Goal: Transaction & Acquisition: Purchase product/service

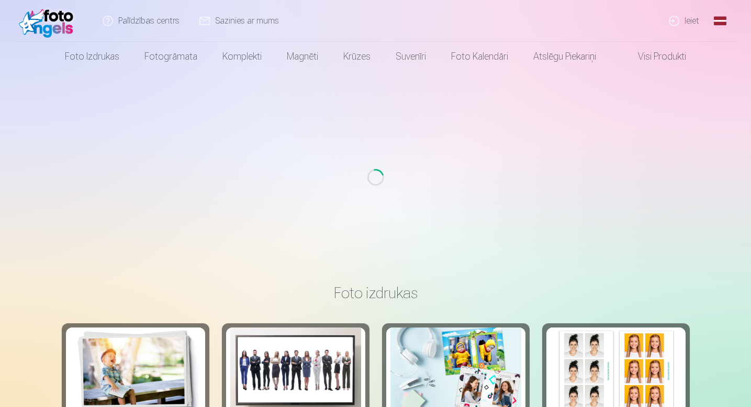
click at [455, 219] on div "Loading..." at bounding box center [375, 177] width 742 height 212
click at [687, 24] on link "Ieiet" at bounding box center [684, 21] width 50 height 42
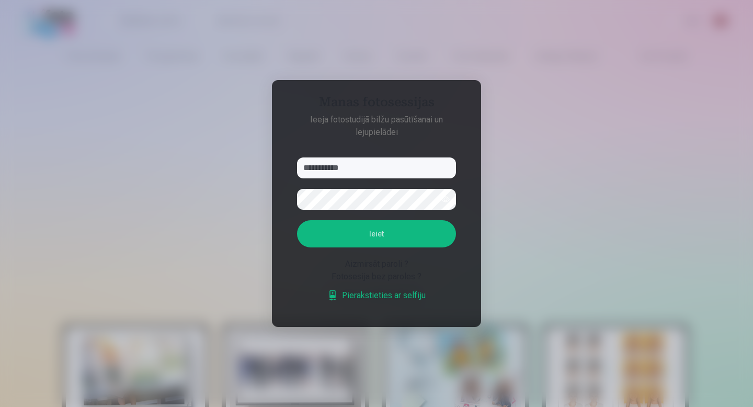
type input "**********"
click at [297, 220] on button "Ieiet" at bounding box center [376, 233] width 159 height 27
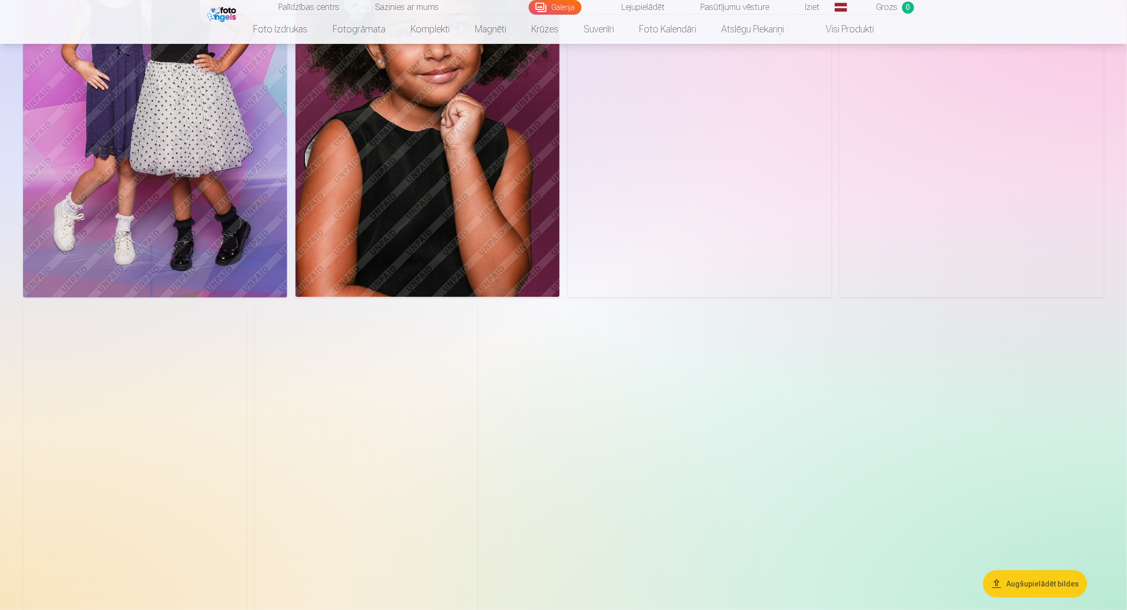
scroll to position [2318, 0]
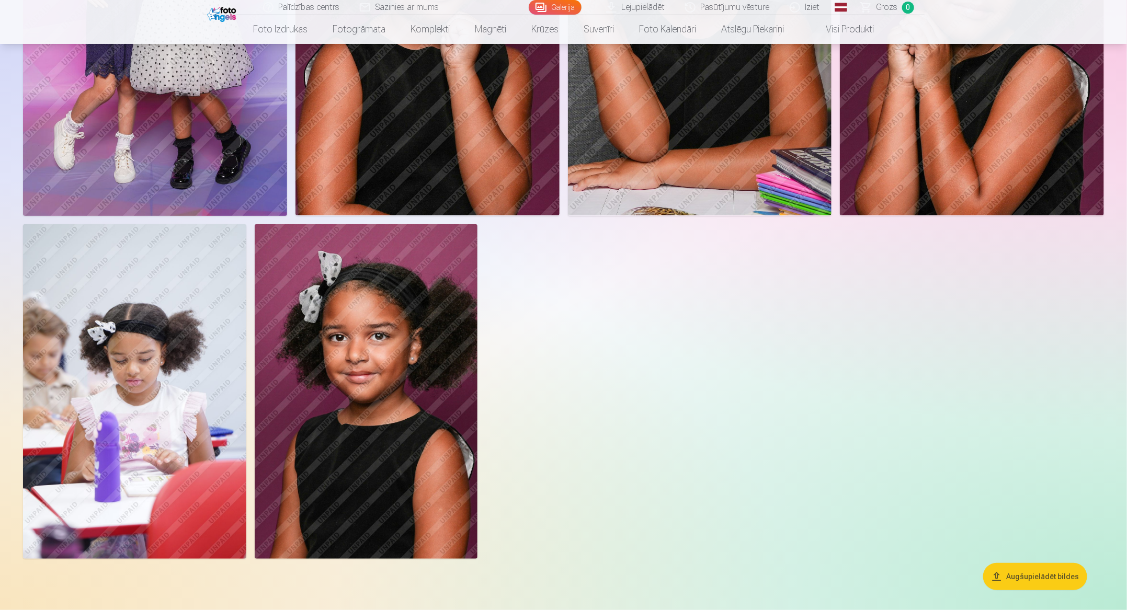
click at [438, 395] on img at bounding box center [366, 391] width 223 height 335
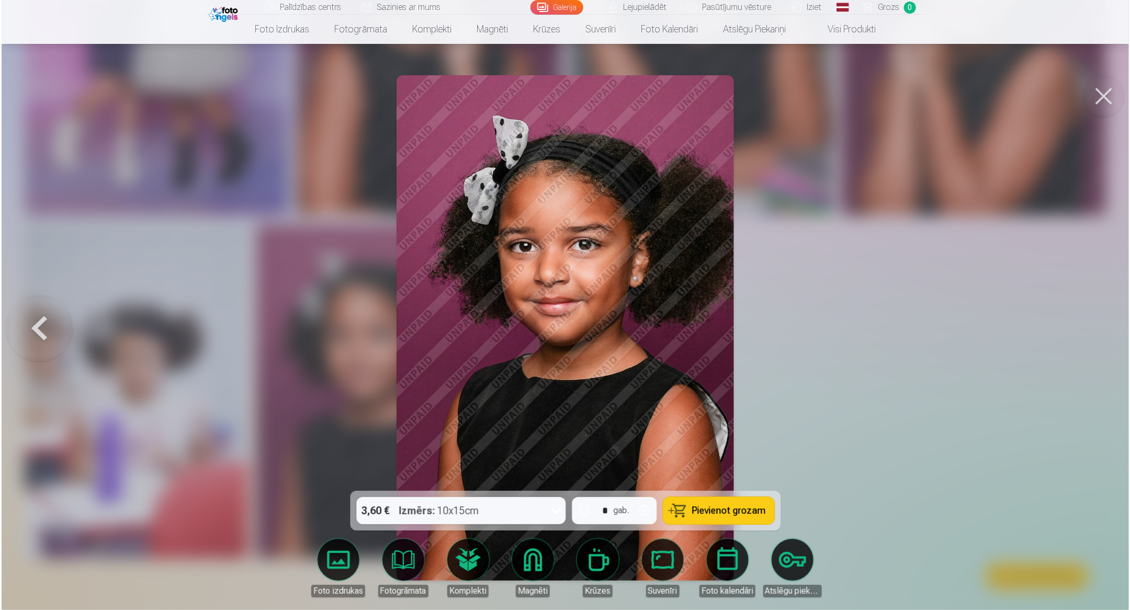
scroll to position [2323, 0]
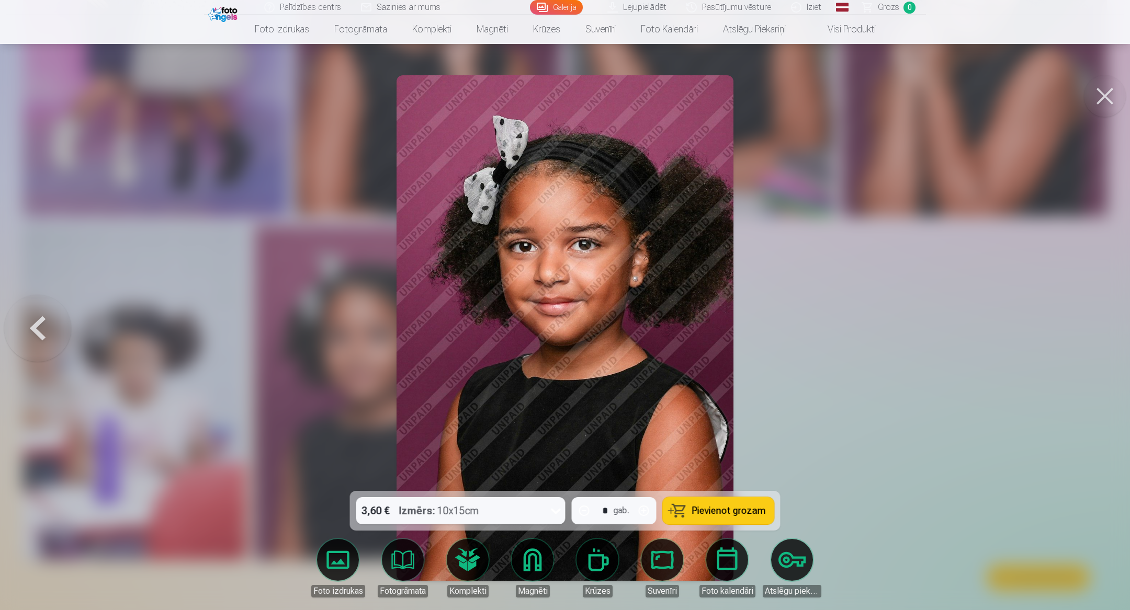
click at [502, 406] on div "3,60 € Izmērs : 10x15cm" at bounding box center [450, 510] width 189 height 27
click at [533, 406] on div "3,60 € Izmērs : 10x15cm" at bounding box center [450, 510] width 189 height 27
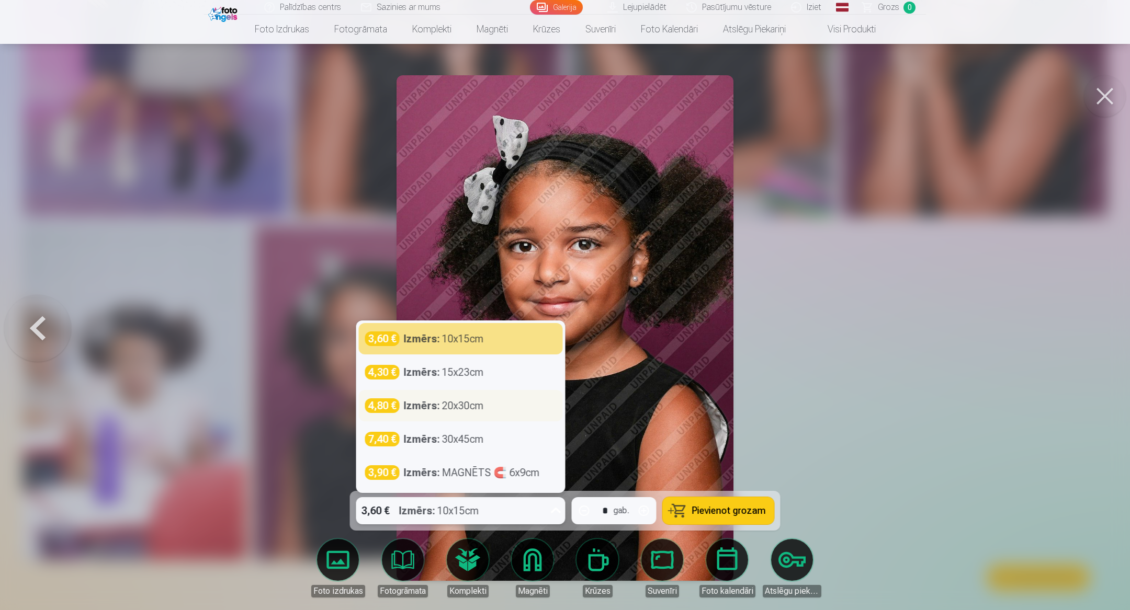
click at [488, 406] on div "4,80 € Izmērs : 20x30cm" at bounding box center [461, 405] width 204 height 31
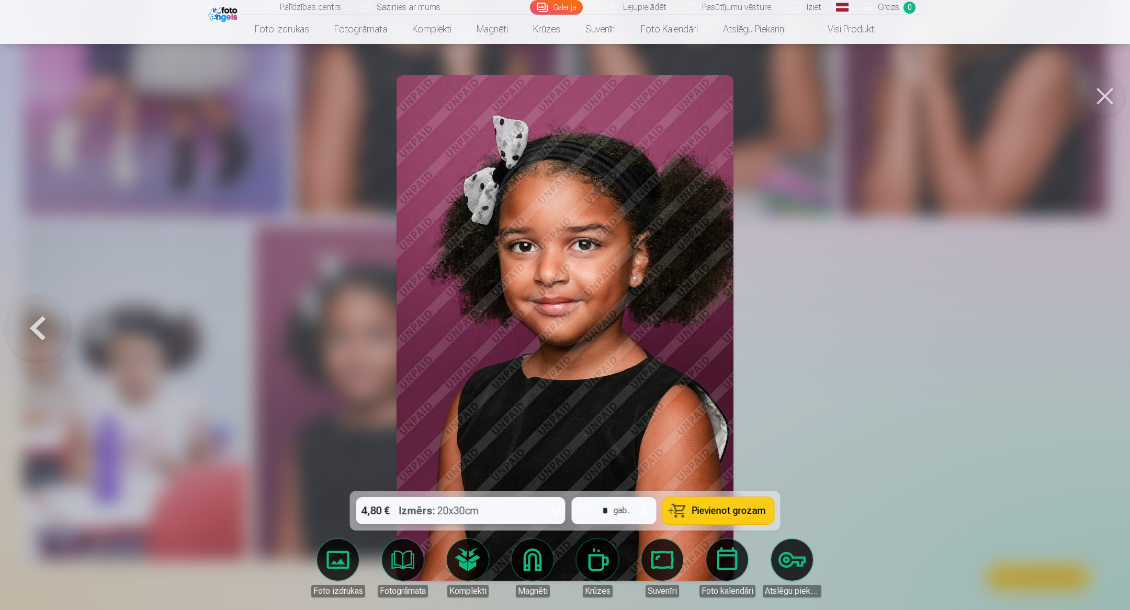
click at [706, 406] on button "Pievienot grozam" at bounding box center [718, 510] width 111 height 27
click at [750, 94] on button at bounding box center [1105, 96] width 42 height 42
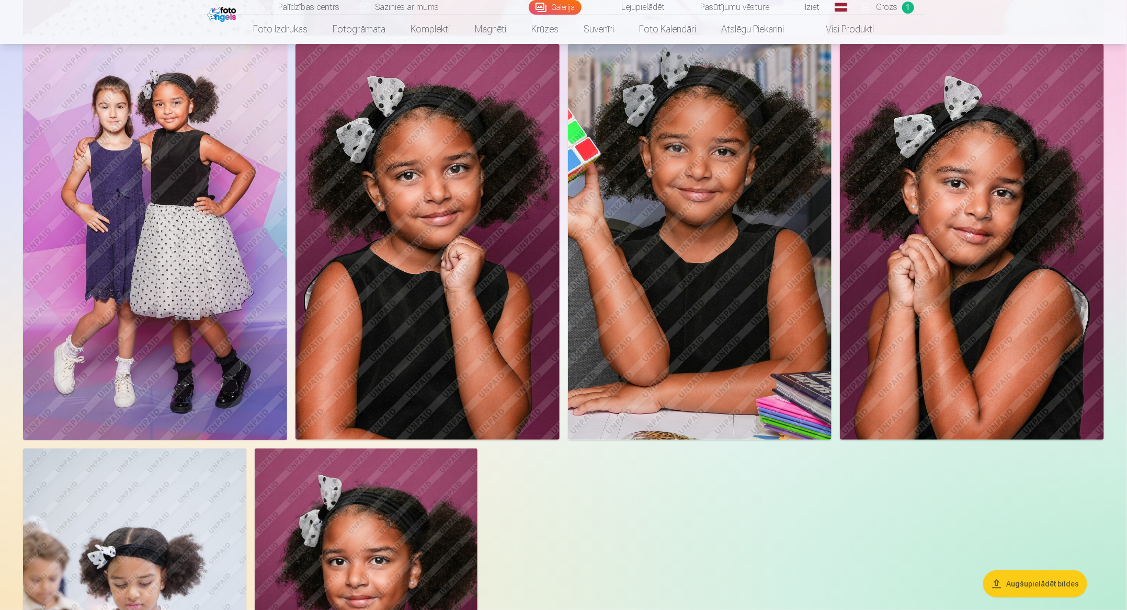
click at [665, 376] on img at bounding box center [700, 242] width 264 height 396
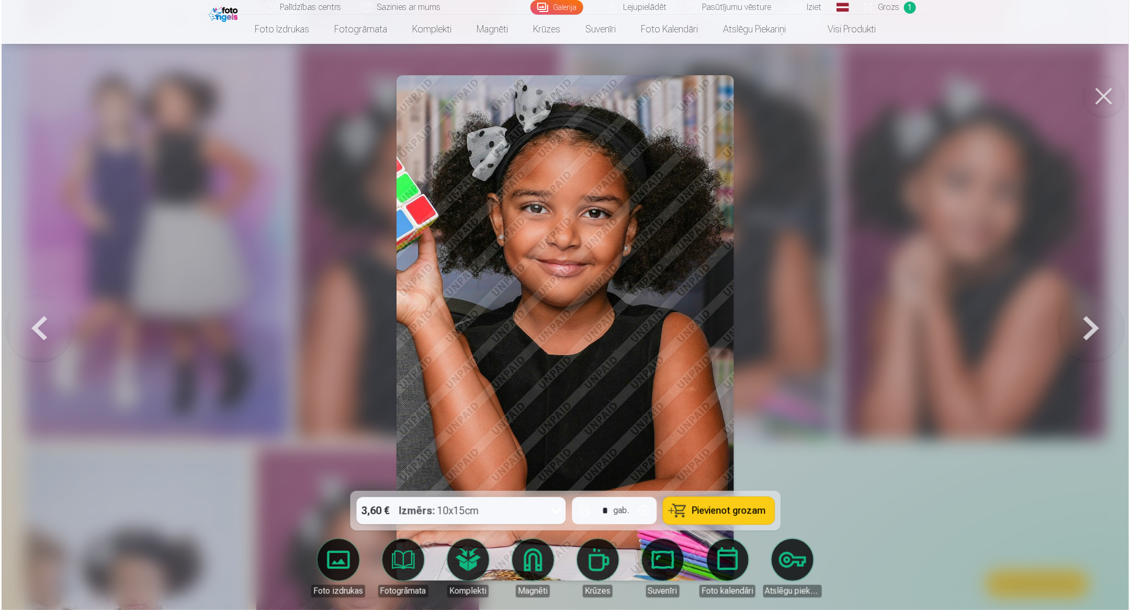
scroll to position [2097, 0]
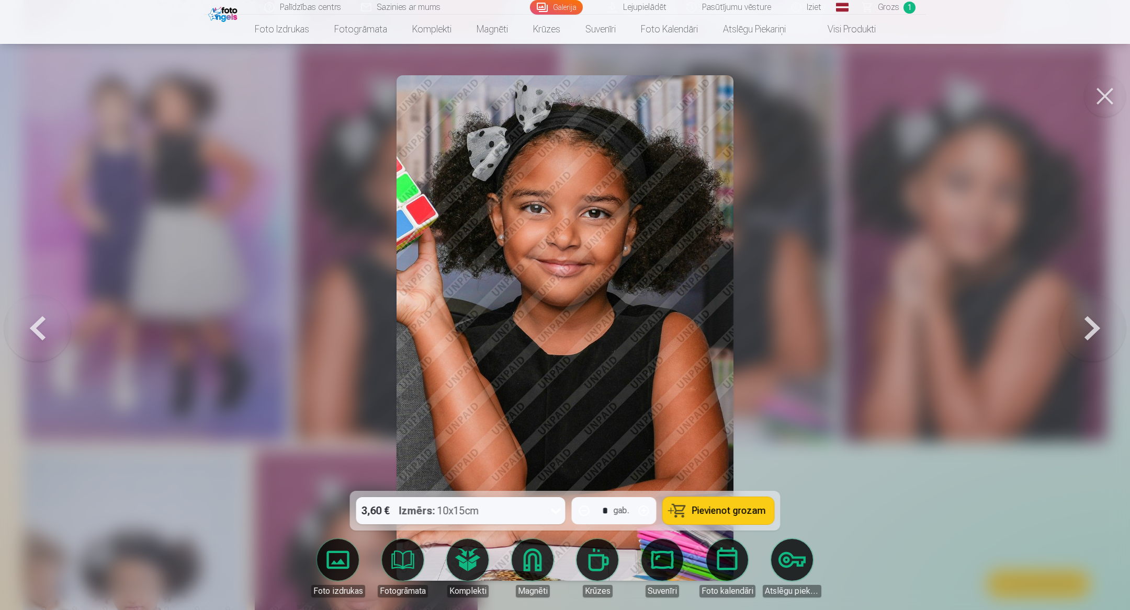
click at [750, 92] on button at bounding box center [1105, 96] width 42 height 42
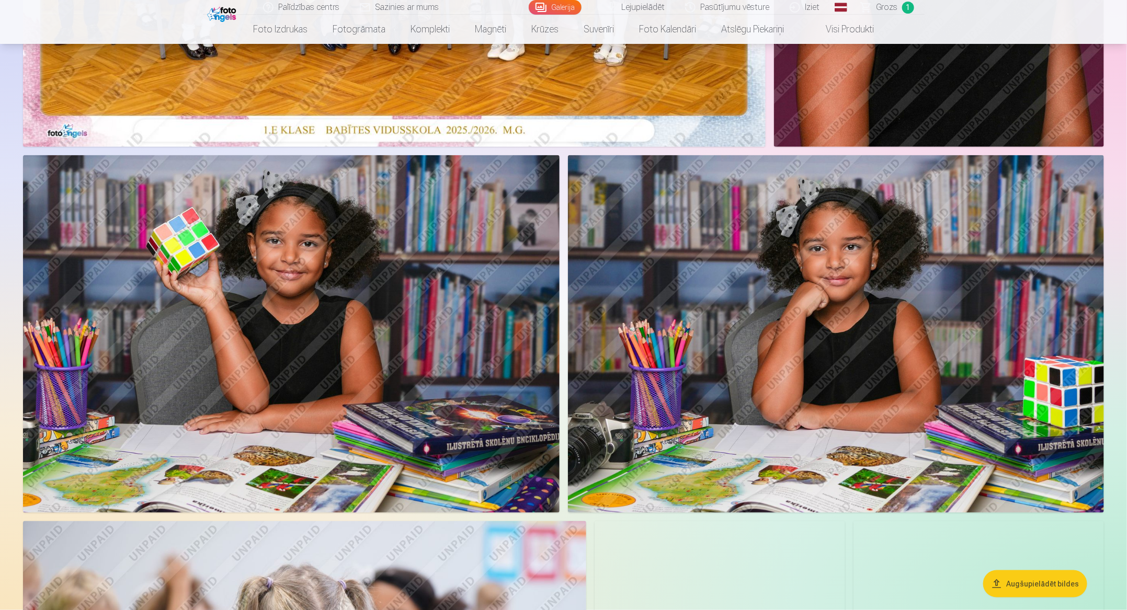
scroll to position [473, 0]
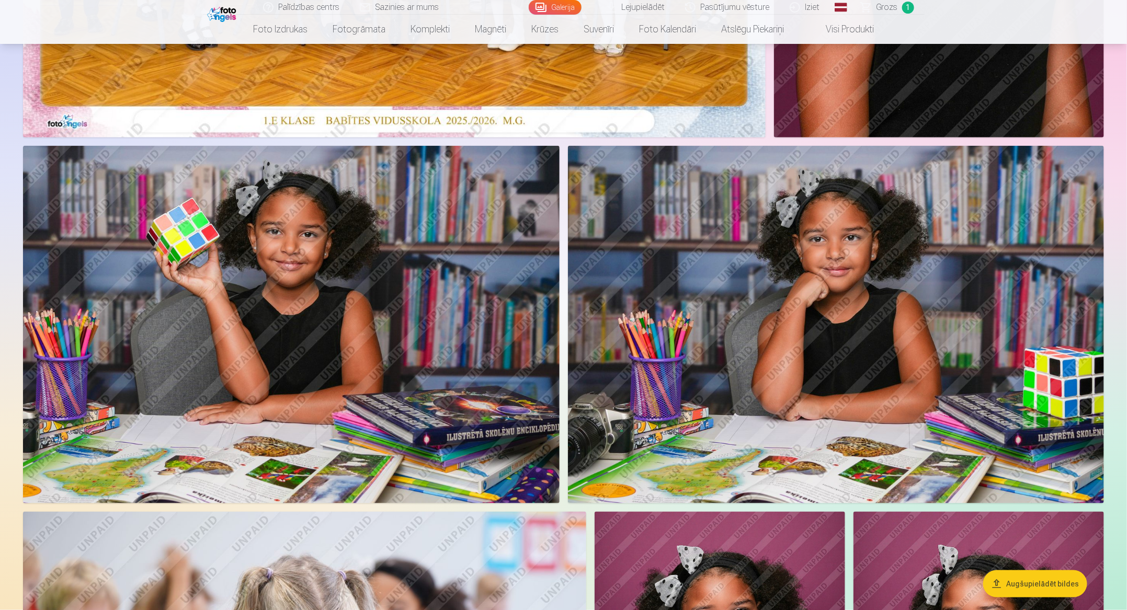
click at [425, 222] on img at bounding box center [291, 324] width 537 height 357
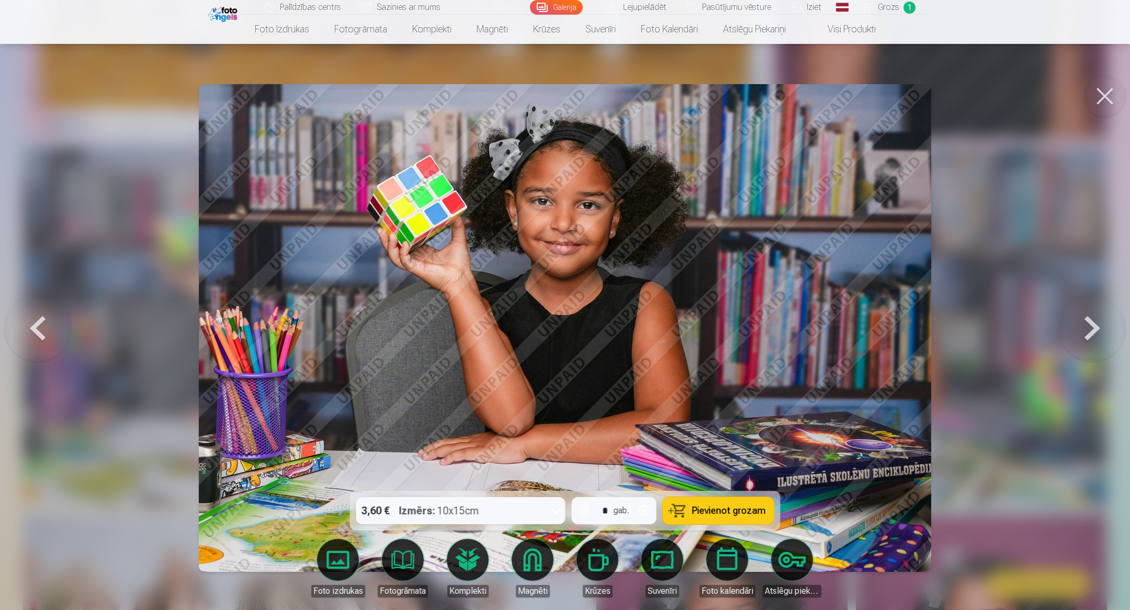
click at [635, 406] on div "* gab." at bounding box center [614, 510] width 85 height 27
click at [547, 406] on div at bounding box center [556, 510] width 19 height 27
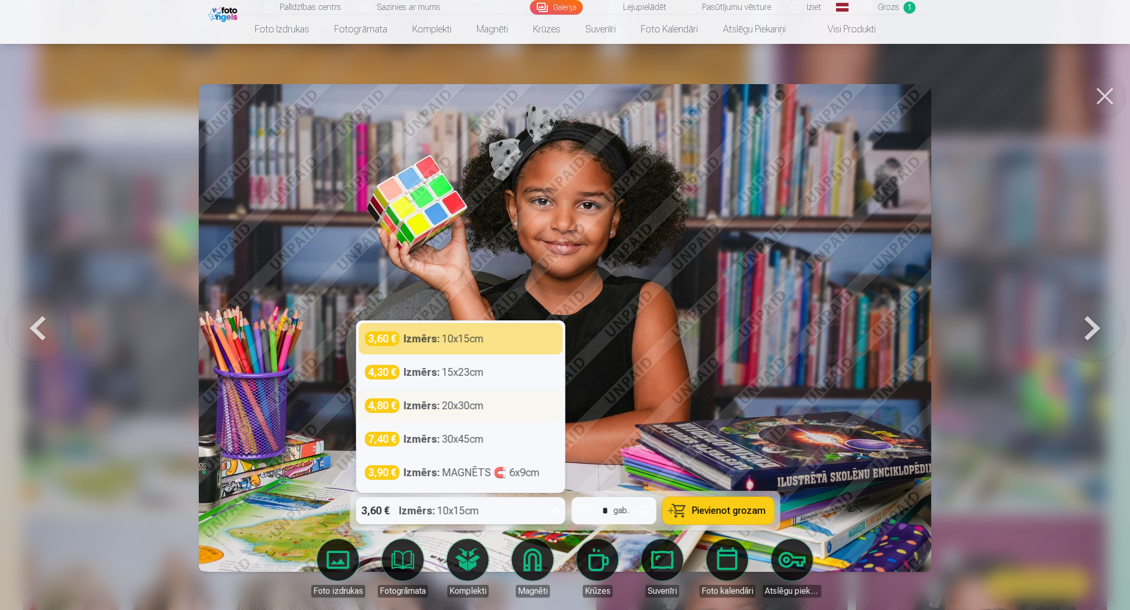
click at [482, 406] on div "Izmērs : 20x30cm" at bounding box center [444, 406] width 80 height 15
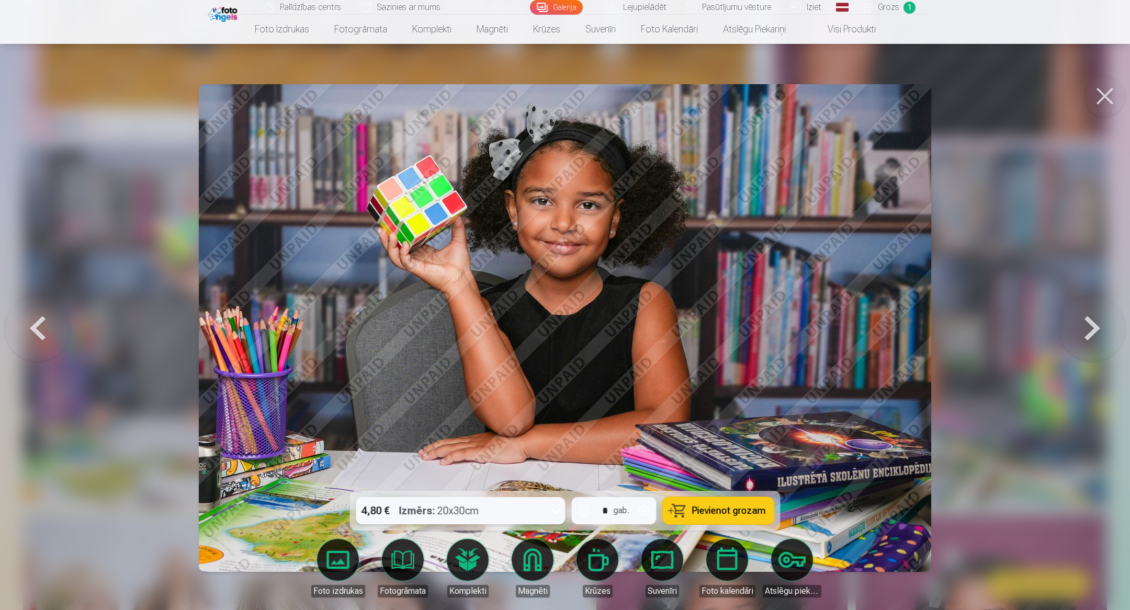
click at [695, 406] on span "Pievienot grozam" at bounding box center [729, 510] width 74 height 9
click at [750, 94] on button at bounding box center [1105, 96] width 42 height 42
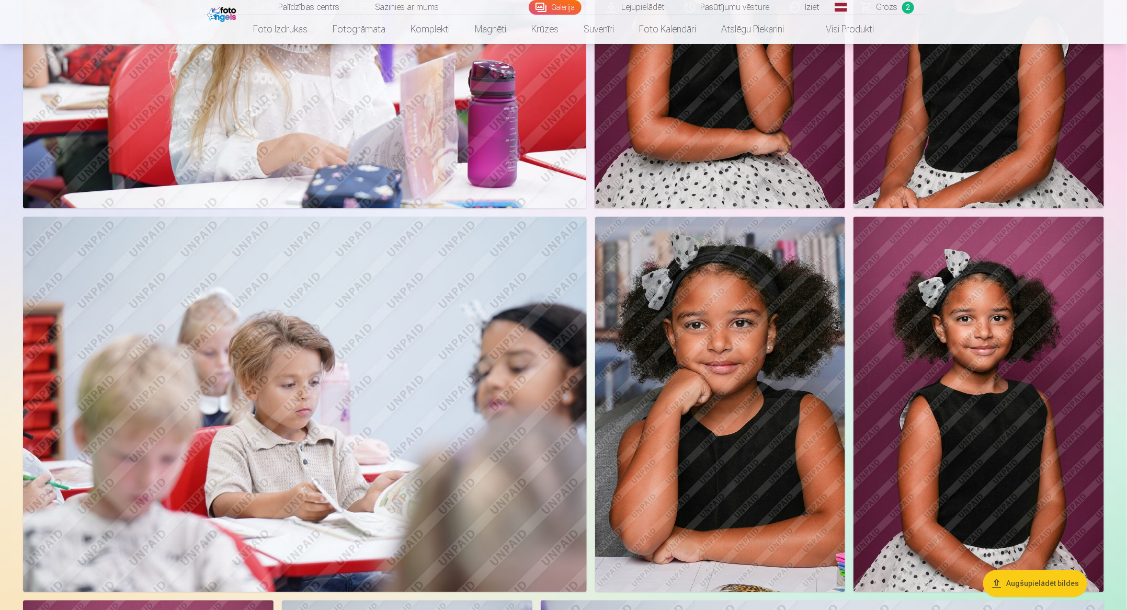
scroll to position [1150, 0]
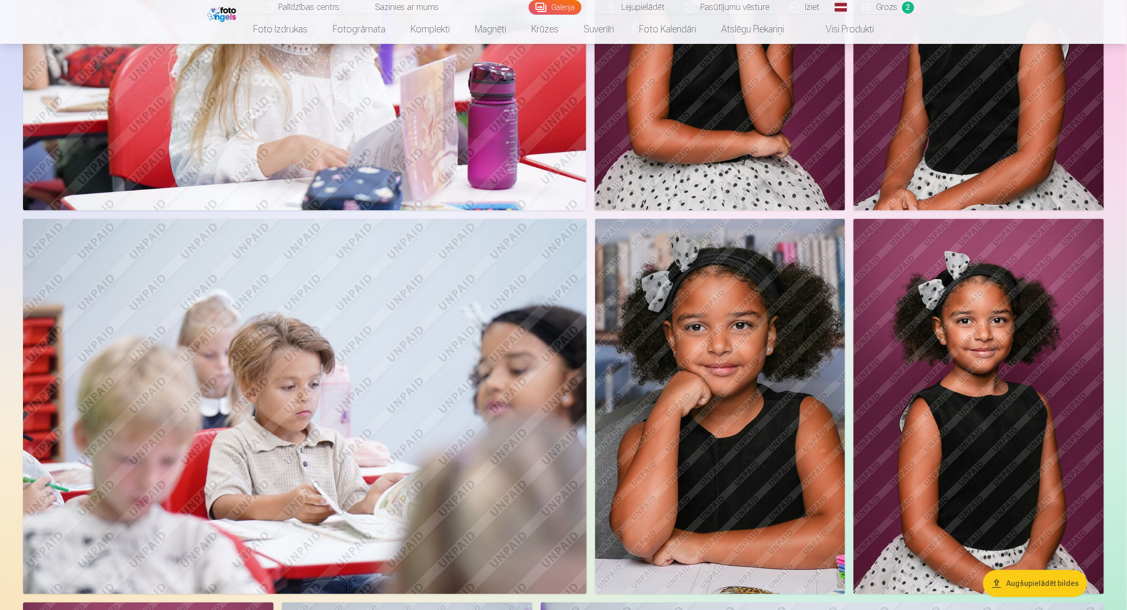
click at [750, 314] on img at bounding box center [979, 407] width 251 height 376
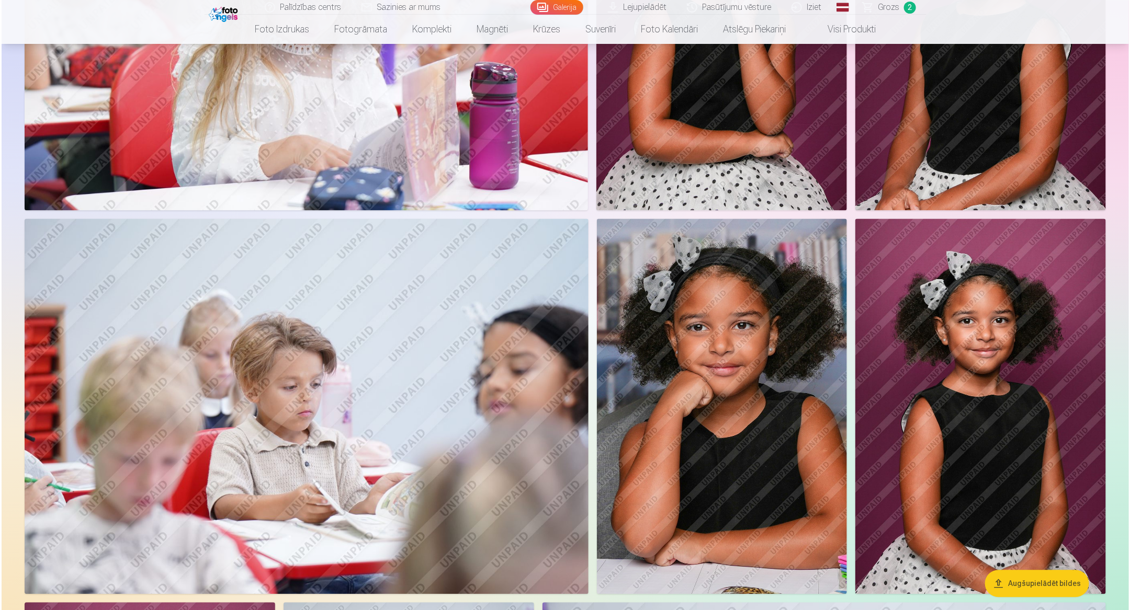
scroll to position [1152, 0]
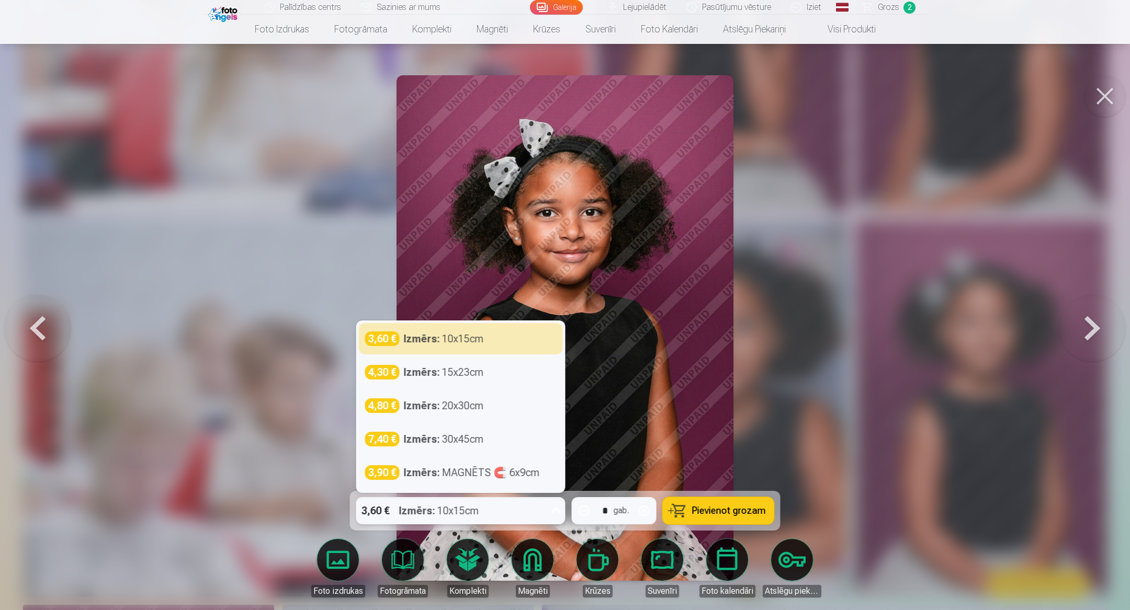
click at [521, 406] on div "3,60 € Izmērs : 10x15cm" at bounding box center [450, 510] width 189 height 27
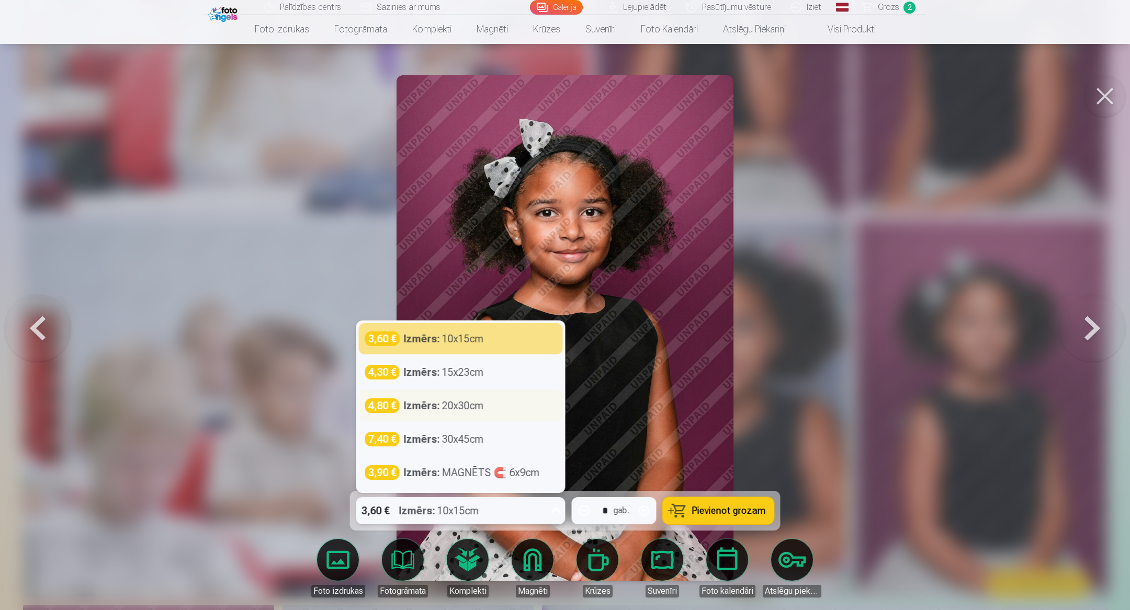
click at [526, 406] on div "4,80 € Izmērs : 20x30cm" at bounding box center [460, 406] width 191 height 15
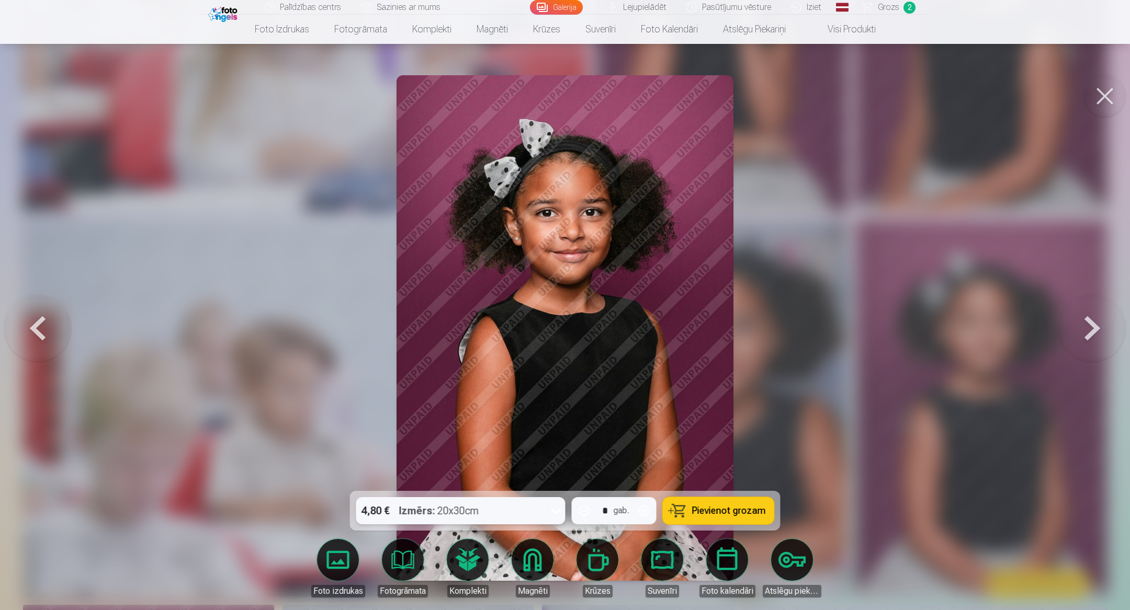
click at [710, 406] on button "Pievienot grozam" at bounding box center [718, 510] width 111 height 27
click at [750, 288] on div at bounding box center [565, 305] width 1130 height 610
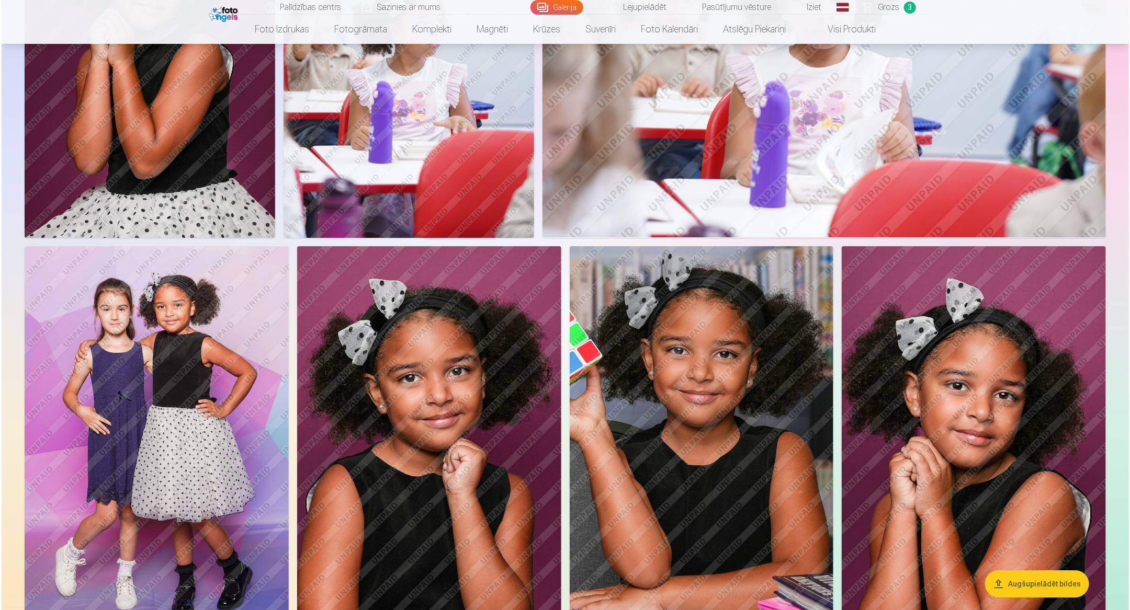
scroll to position [2148, 0]
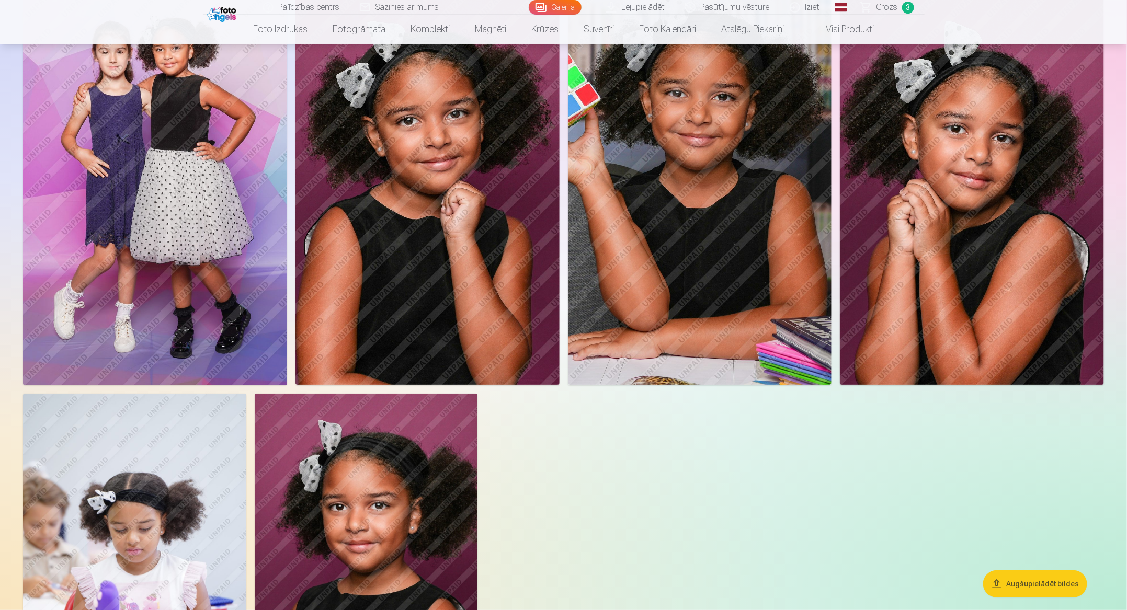
click at [226, 253] on img at bounding box center [155, 187] width 264 height 397
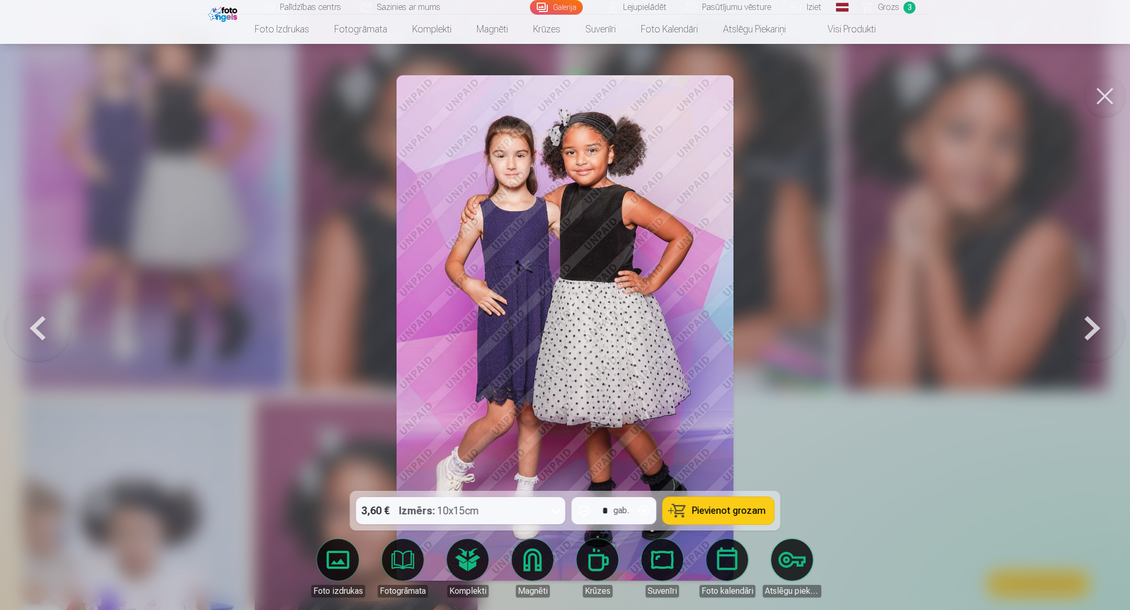
click at [531, 406] on div "3,60 € Izmērs : 10x15cm" at bounding box center [450, 510] width 189 height 27
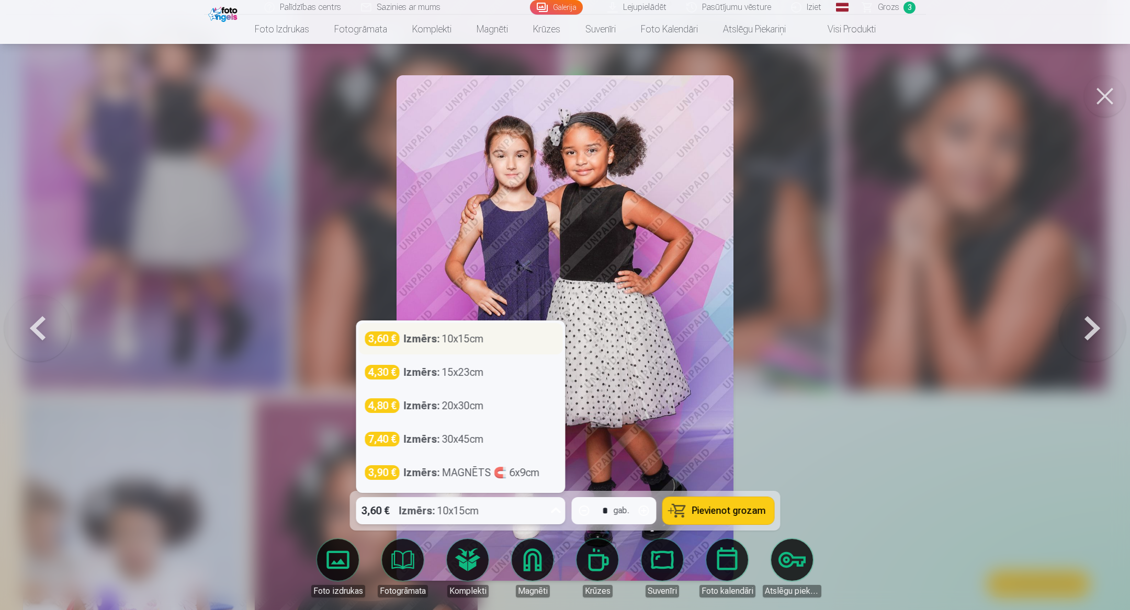
click at [500, 346] on div "3,60 € Izmērs : 10x15cm" at bounding box center [461, 338] width 204 height 31
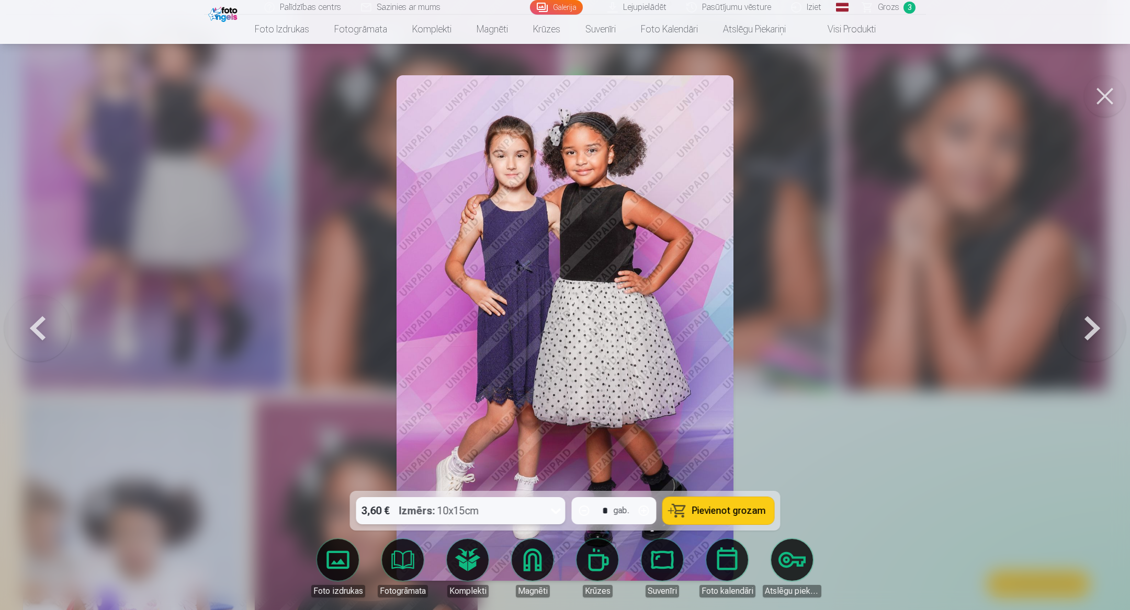
click at [693, 406] on button "Pievienot grozam" at bounding box center [718, 510] width 111 height 27
click at [750, 107] on button at bounding box center [1105, 96] width 42 height 42
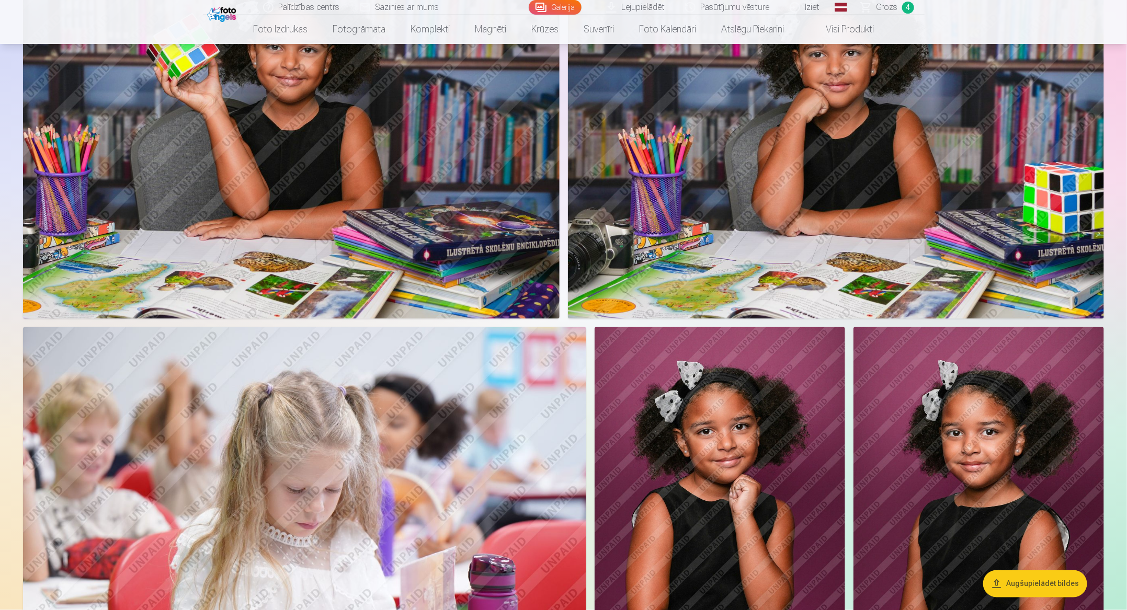
scroll to position [453, 0]
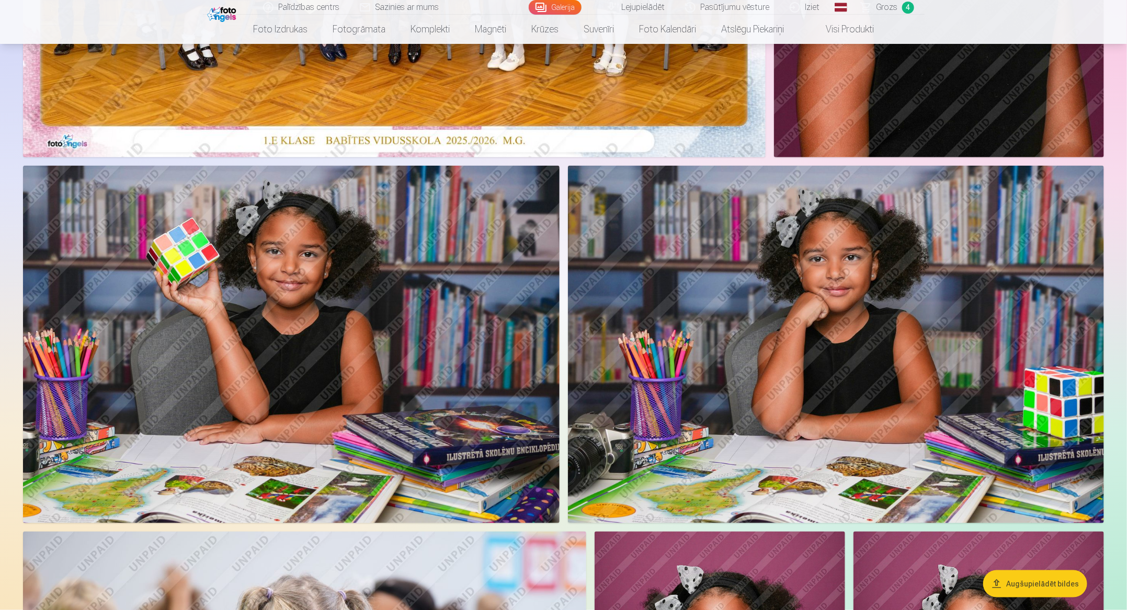
click at [750, 12] on span "Grozs" at bounding box center [887, 7] width 21 height 13
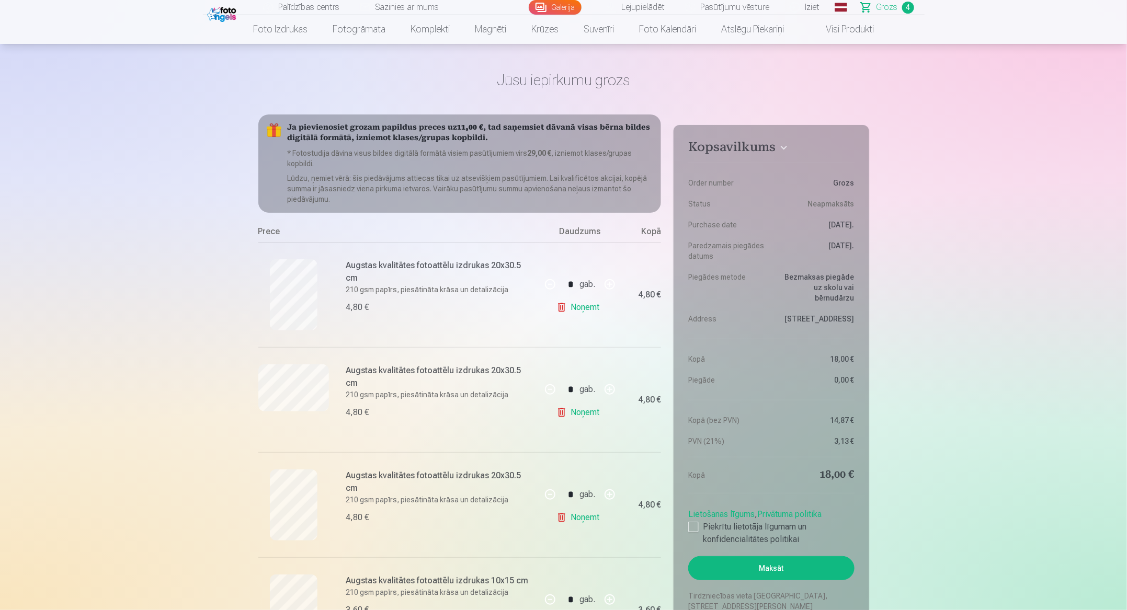
scroll to position [27, 0]
click at [579, 307] on link "Noņemt" at bounding box center [581, 306] width 48 height 21
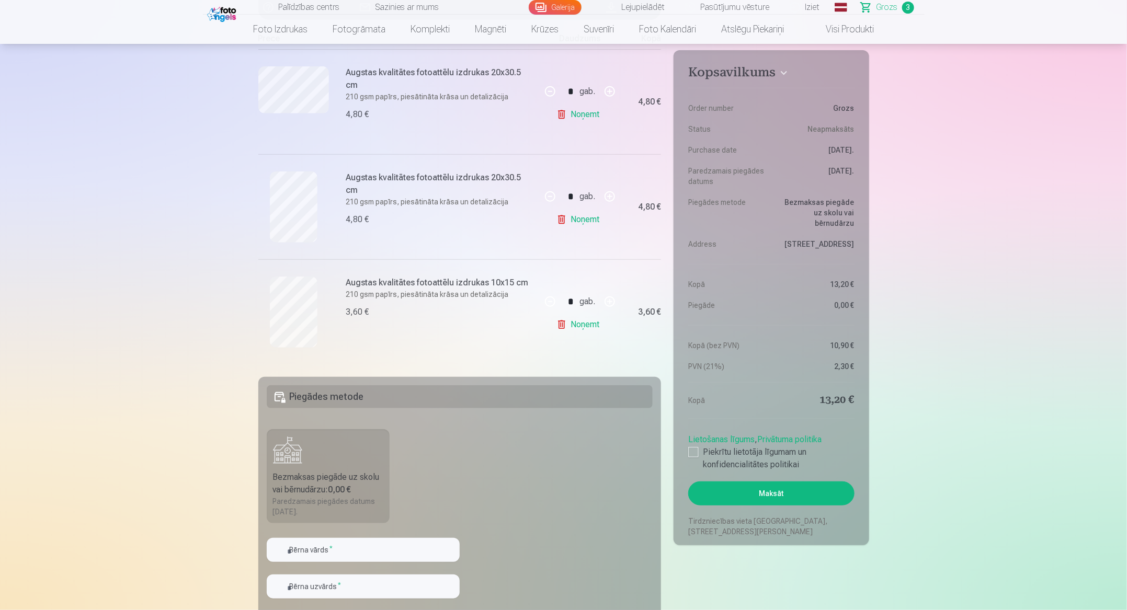
scroll to position [231, 0]
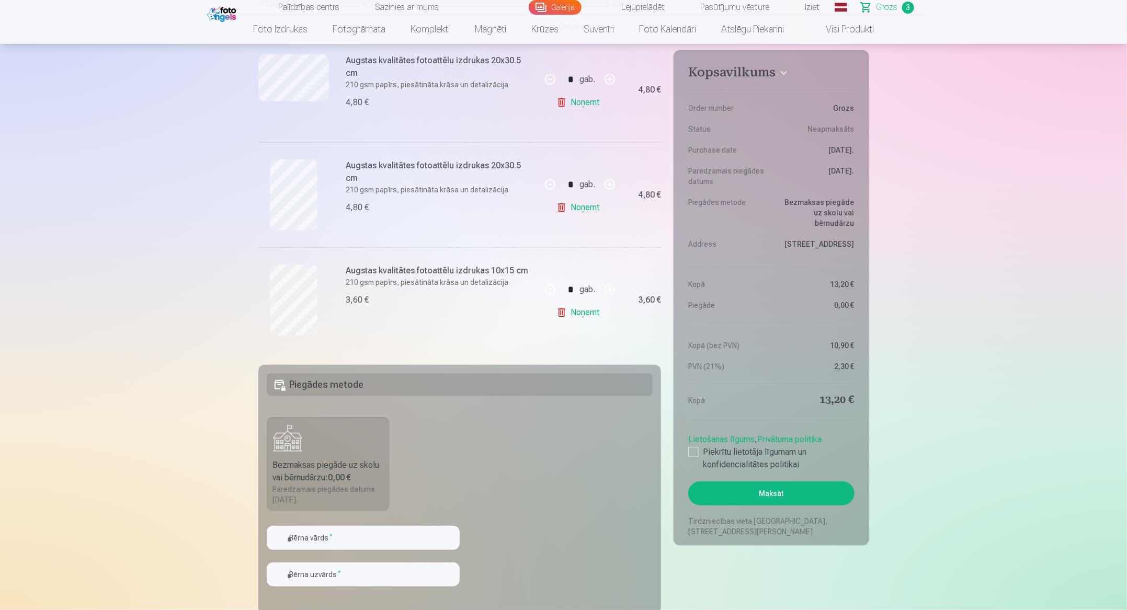
click at [218, 5] on img at bounding box center [223, 13] width 32 height 18
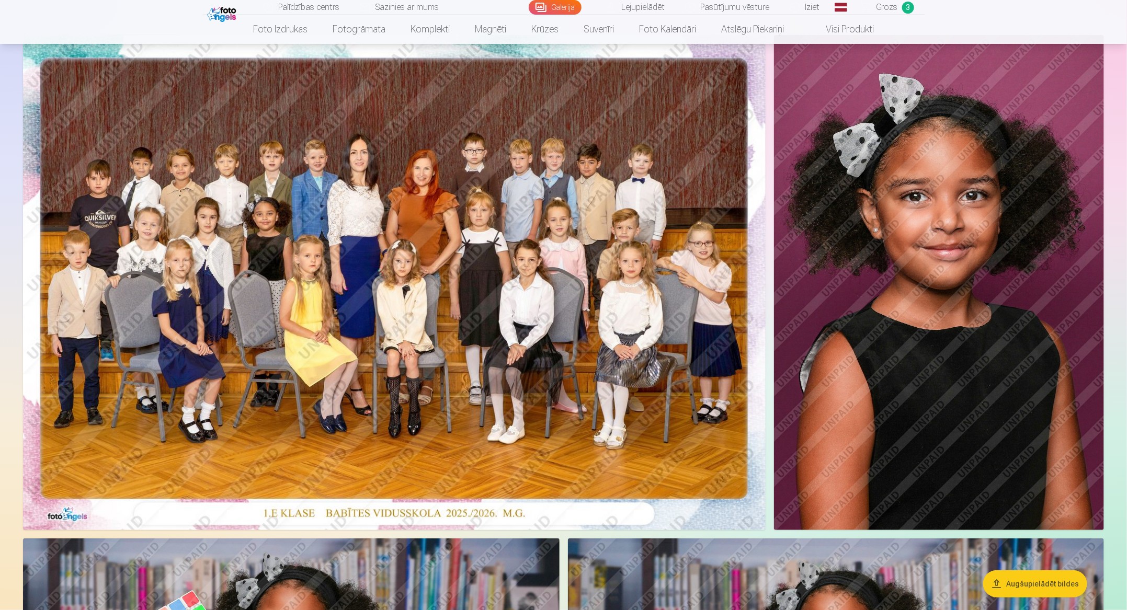
scroll to position [100, 0]
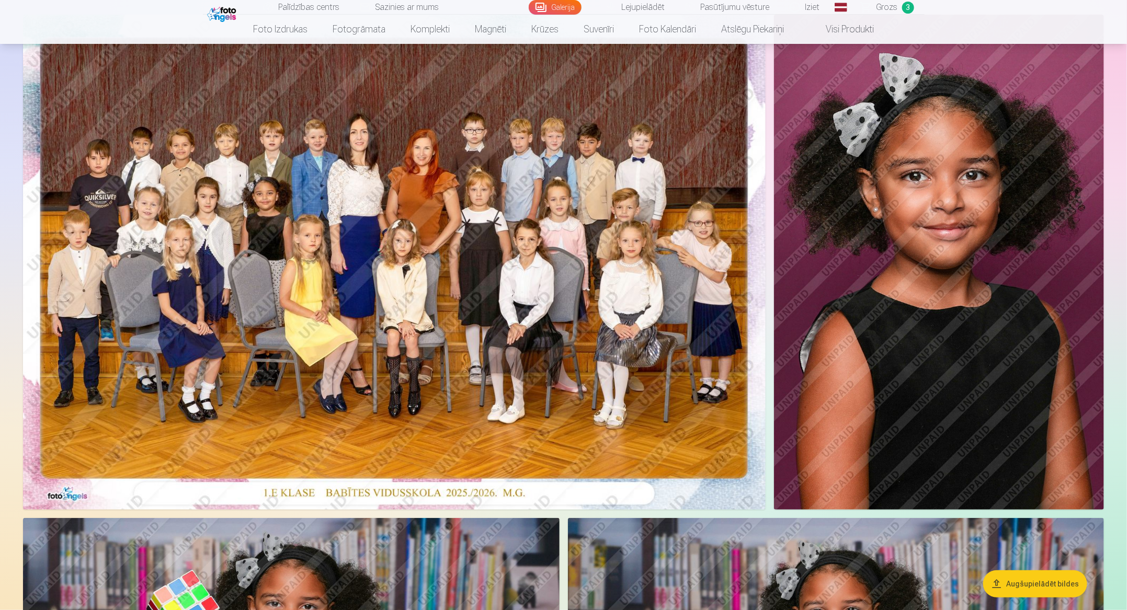
click at [516, 275] on img at bounding box center [394, 262] width 743 height 495
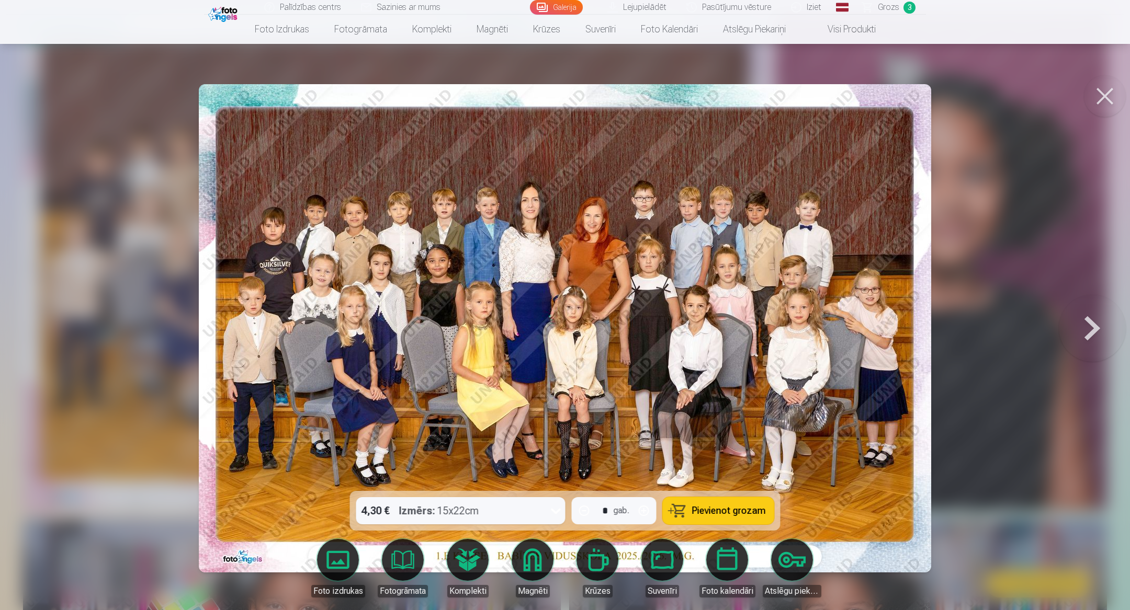
click at [529, 406] on div "4,30 € Izmērs : 15x22cm" at bounding box center [450, 510] width 189 height 27
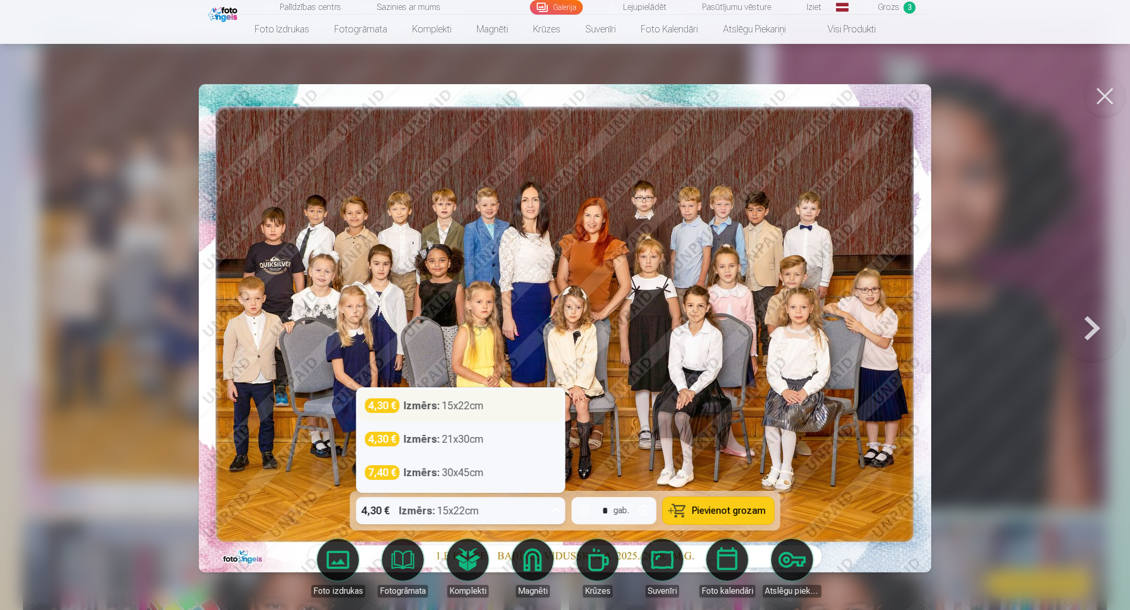
click at [501, 392] on div "4,30 € Izmērs : 15x22cm" at bounding box center [461, 405] width 204 height 31
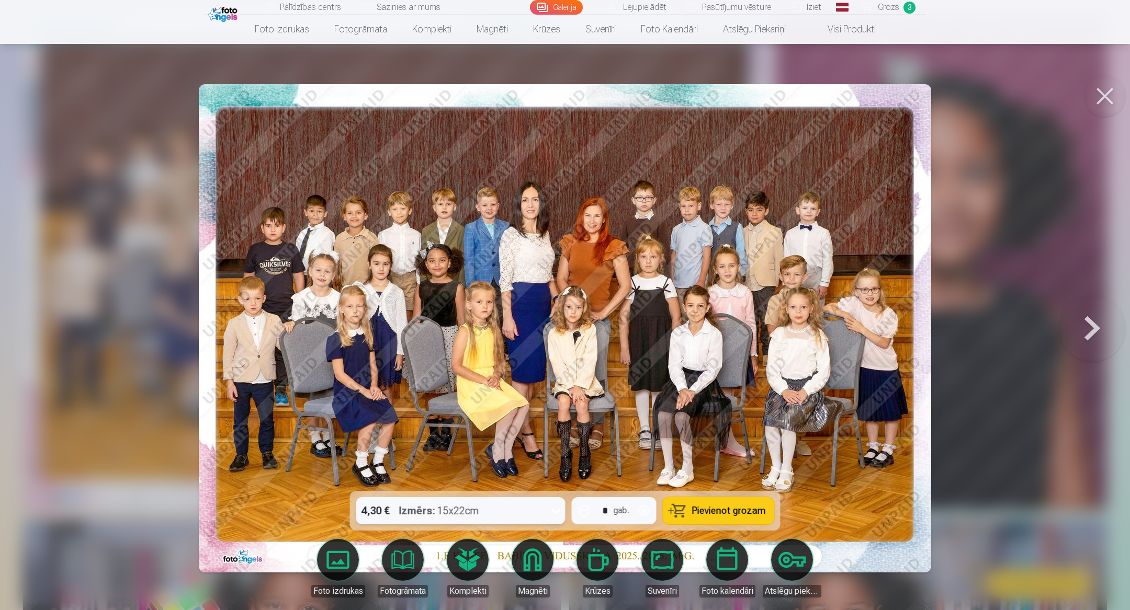
click at [516, 406] on div "4,30 € Izmērs : 15x22cm" at bounding box center [450, 510] width 189 height 27
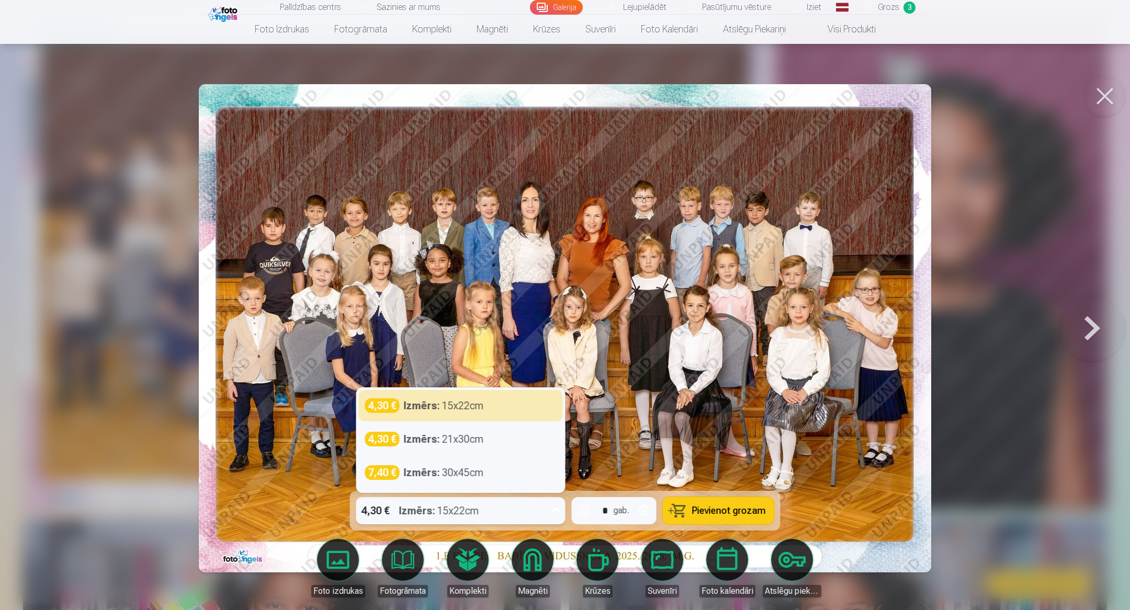
click at [516, 406] on div "4,30 € Izmērs : 15x22cm" at bounding box center [450, 510] width 189 height 27
click at [491, 406] on div "4,30 € Izmērs : 15x22cm" at bounding box center [450, 510] width 189 height 27
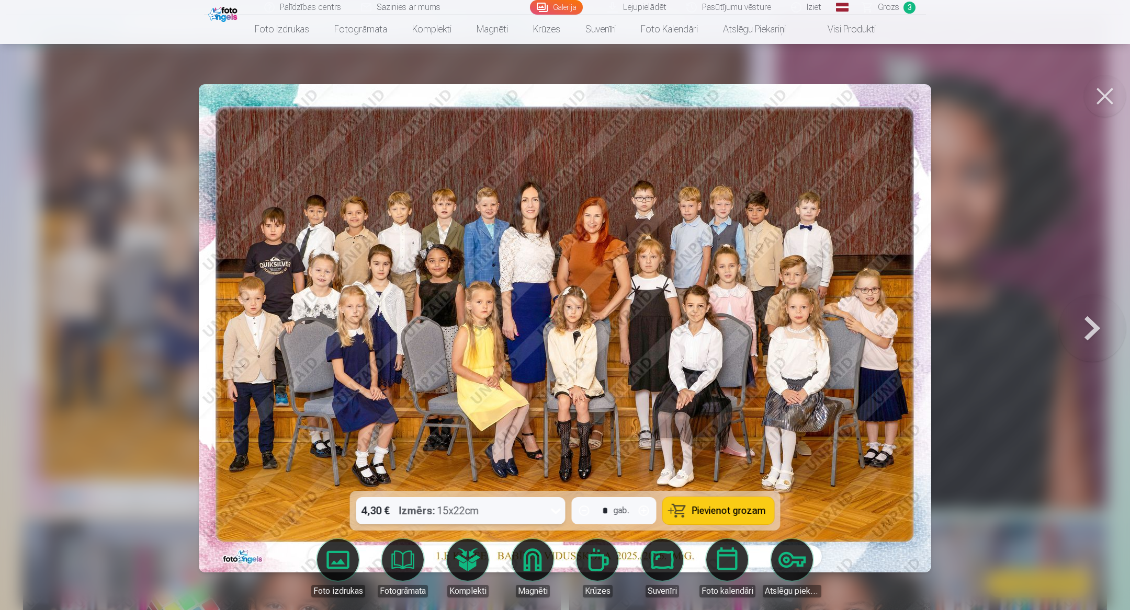
click at [499, 406] on div "4,30 € Izmērs : 15x22cm" at bounding box center [450, 510] width 189 height 27
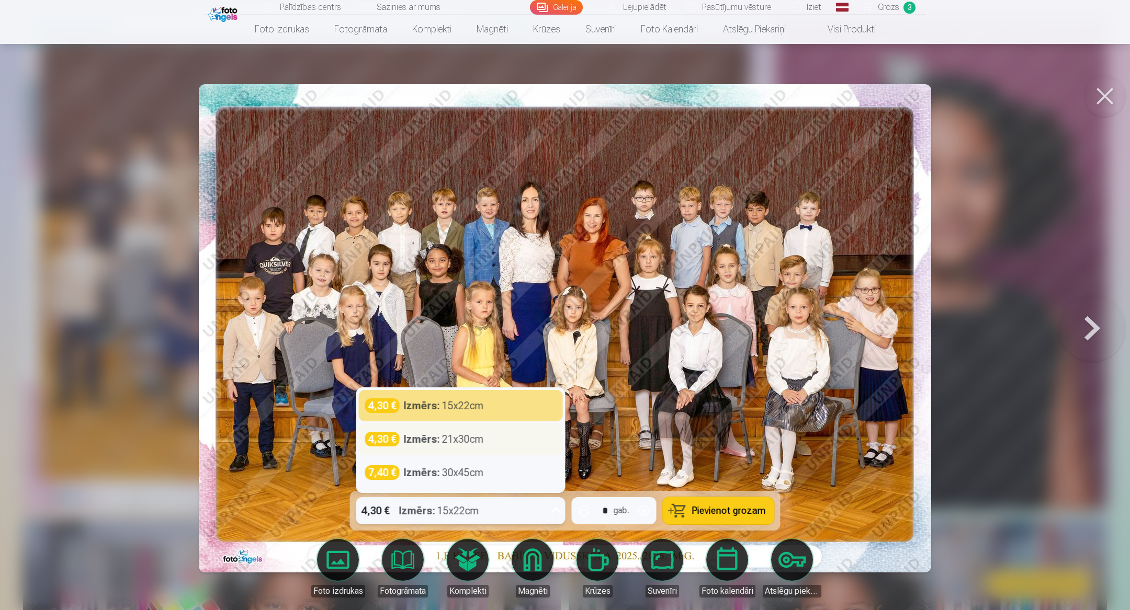
click at [472, 406] on div "Izmērs : 21x30cm" at bounding box center [444, 439] width 80 height 15
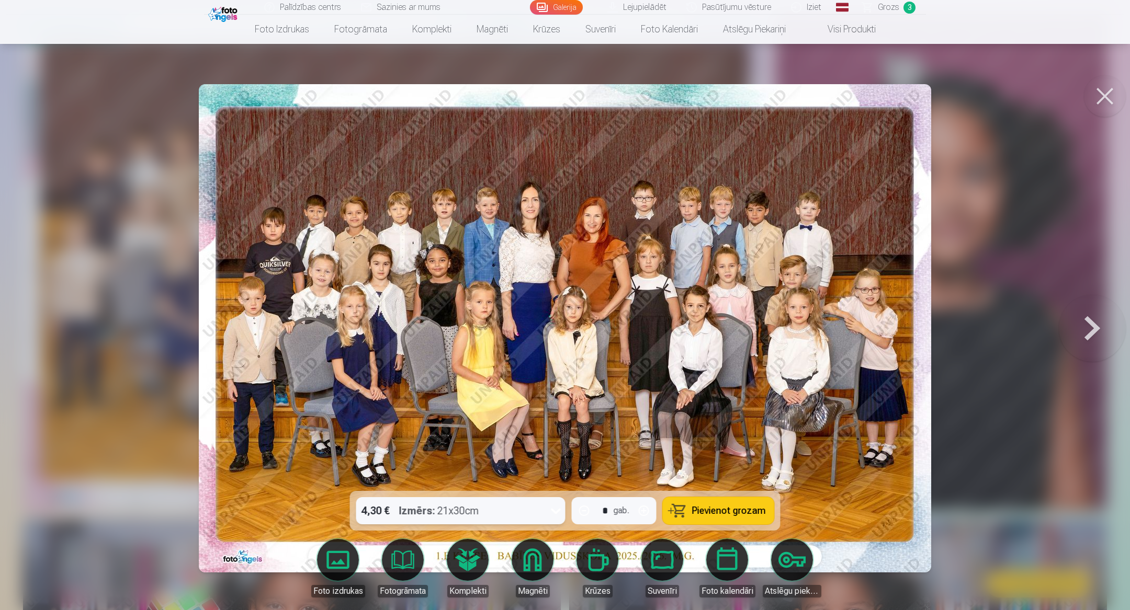
click at [709, 406] on button "Pievienot grozam" at bounding box center [718, 510] width 111 height 27
click at [750, 85] on button at bounding box center [1105, 96] width 42 height 42
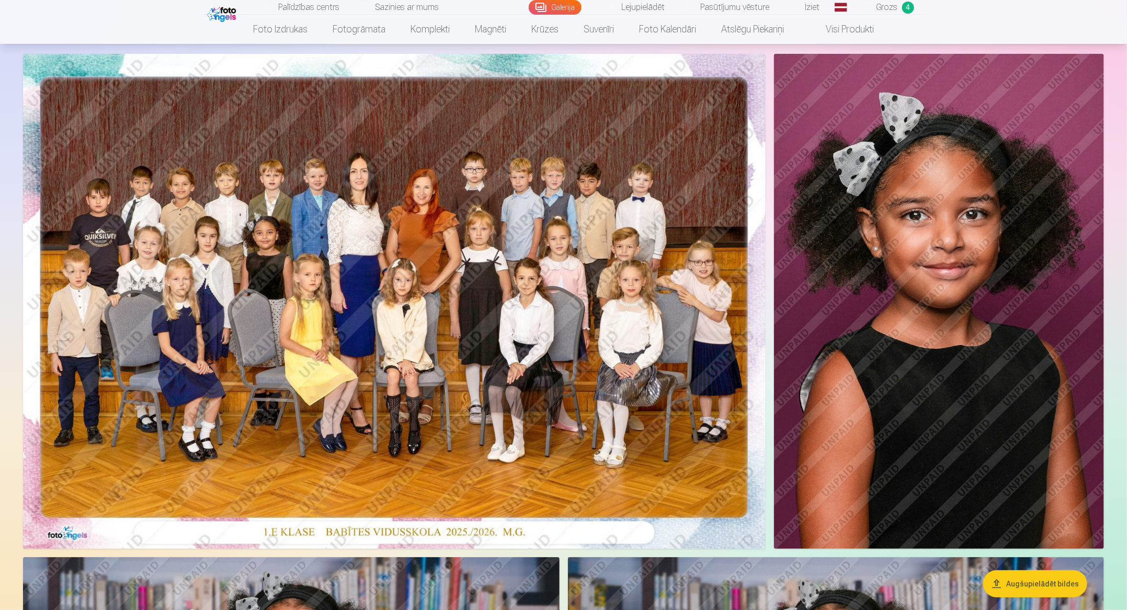
scroll to position [59, 0]
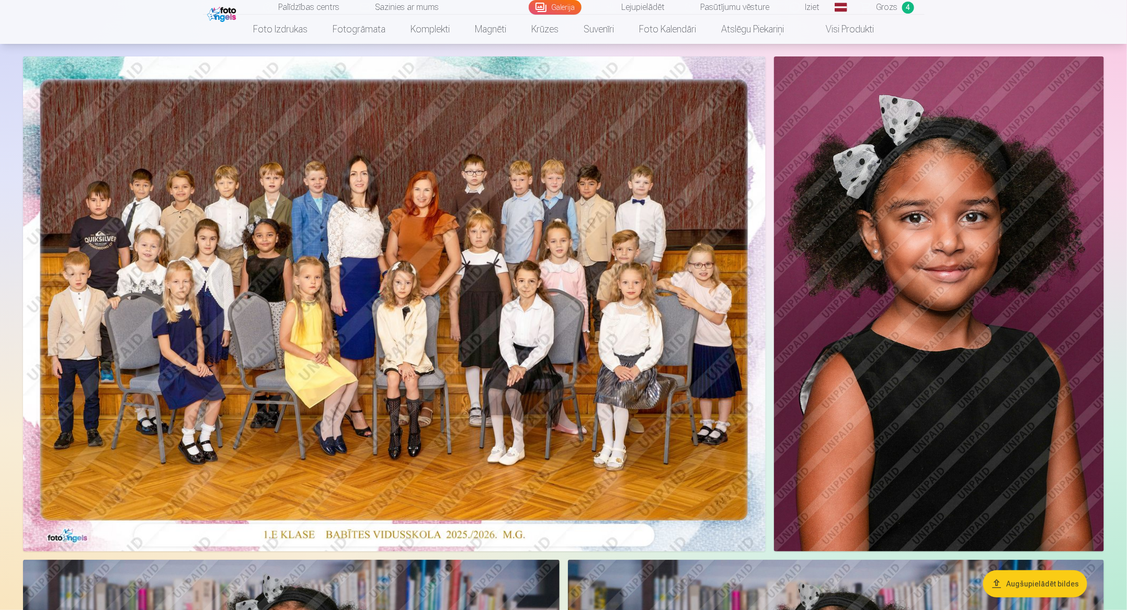
click at [355, 357] on img at bounding box center [394, 303] width 743 height 495
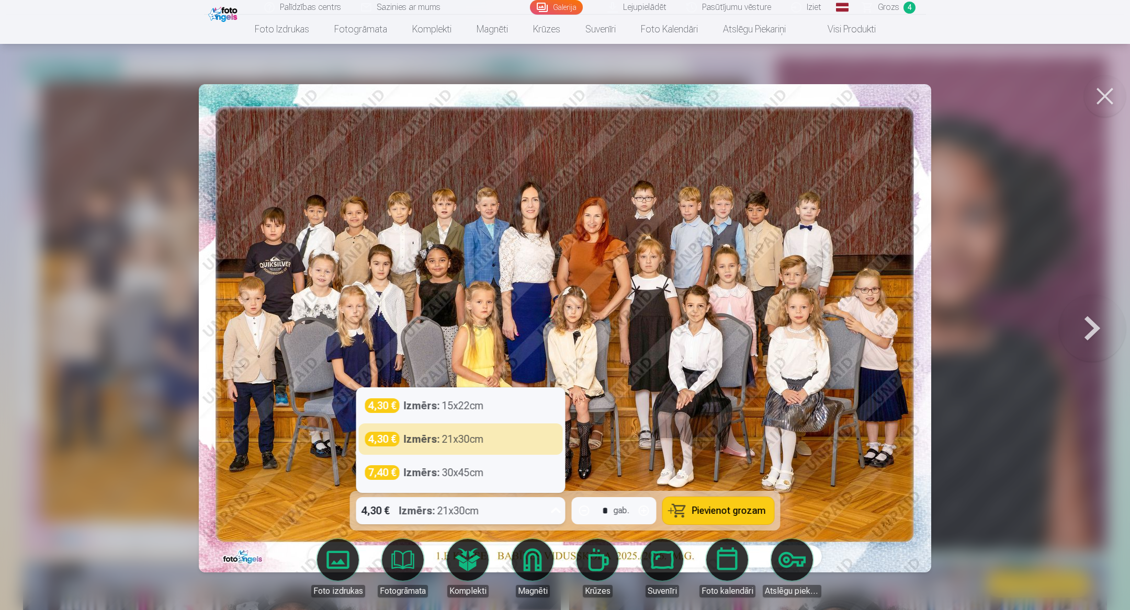
click at [557, 406] on icon at bounding box center [556, 511] width 17 height 17
click at [509, 406] on div "4,30 € Izmērs : 21x30cm" at bounding box center [460, 439] width 191 height 15
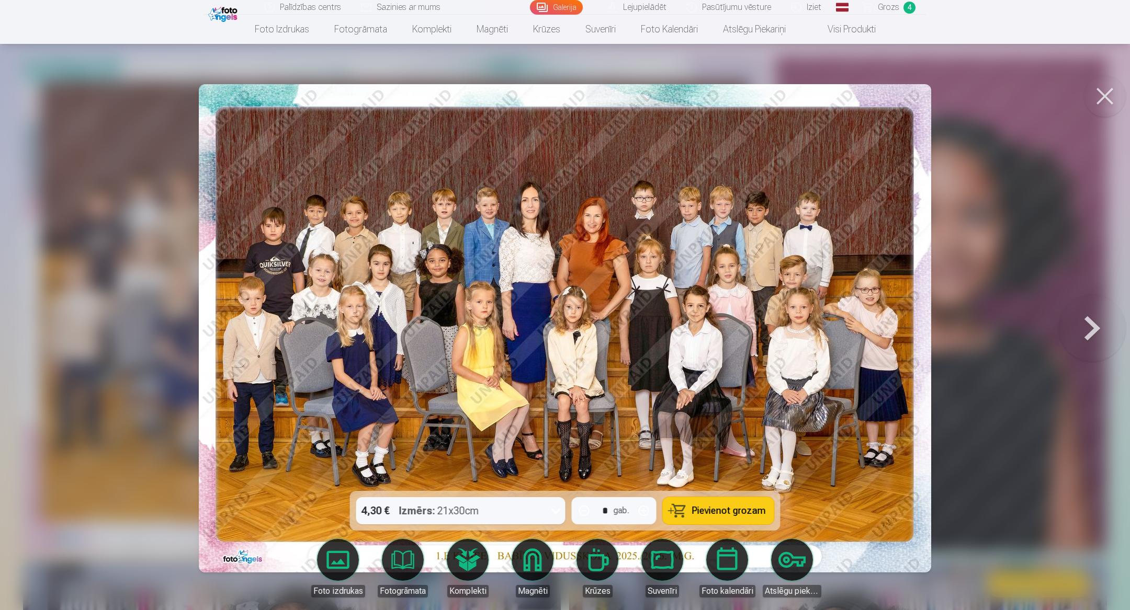
click at [719, 406] on button "Pievienot grozam" at bounding box center [718, 510] width 111 height 27
click at [750, 97] on button at bounding box center [1105, 96] width 42 height 42
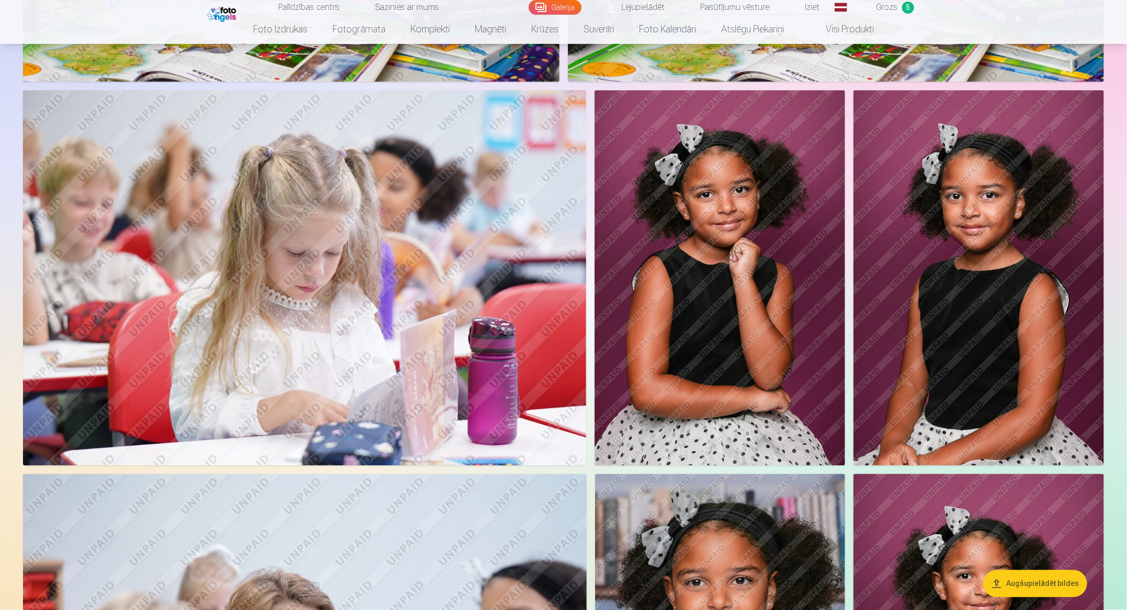
scroll to position [888, 0]
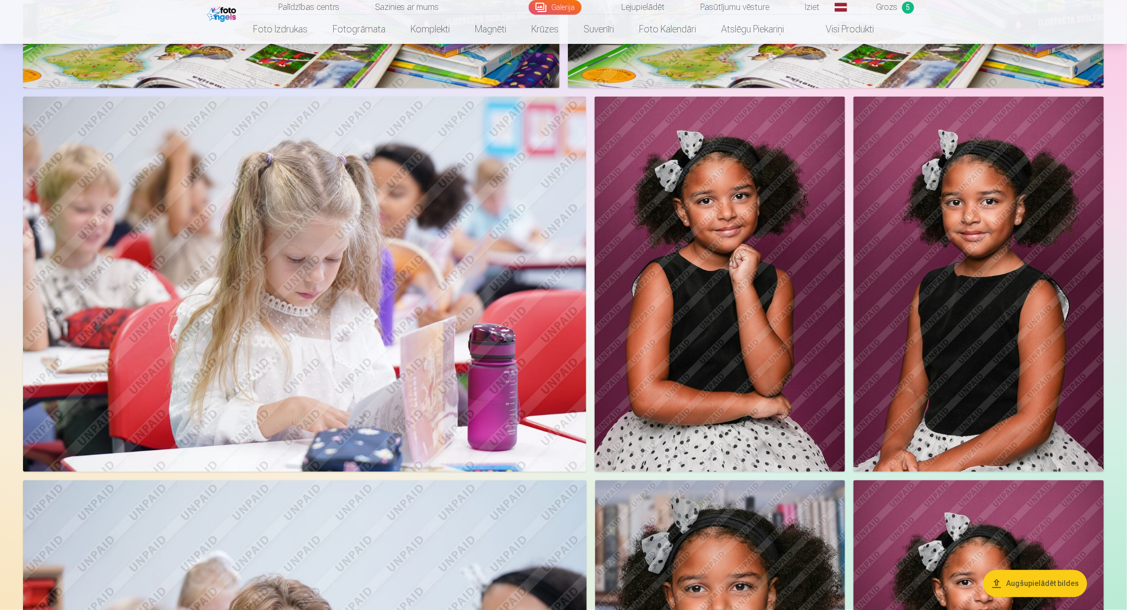
click at [750, 12] on span "Grozs" at bounding box center [887, 7] width 21 height 13
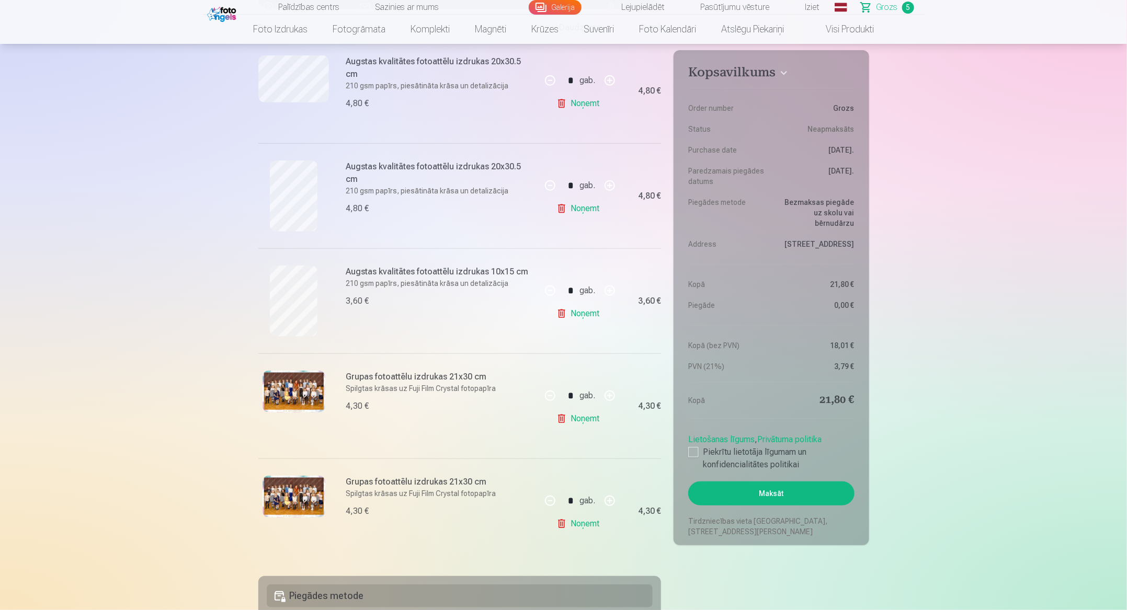
scroll to position [270, 0]
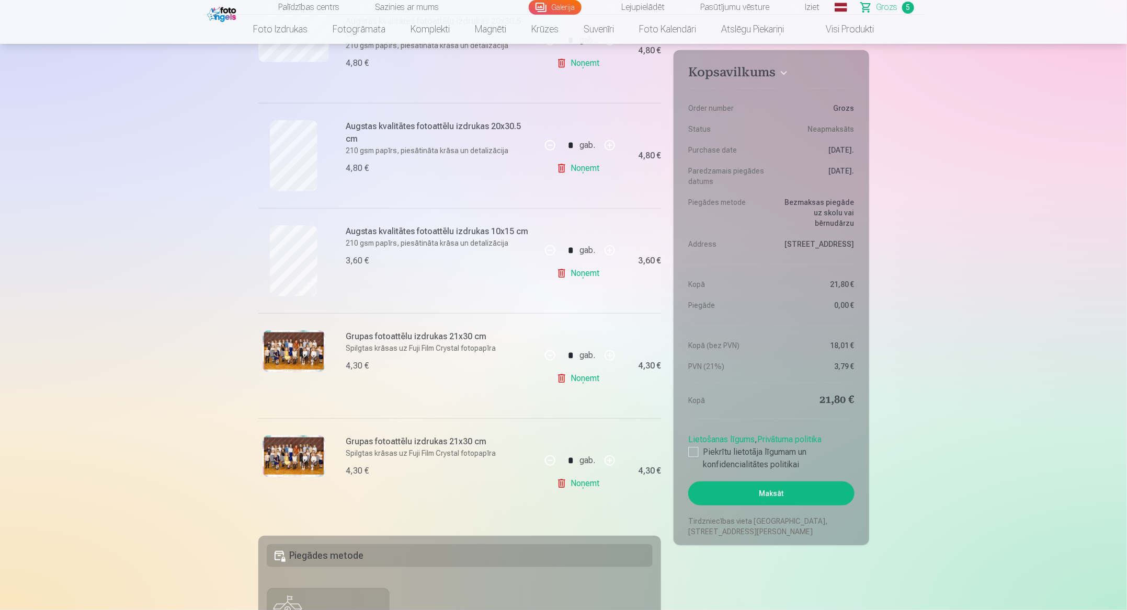
click at [583, 381] on link "Noņemt" at bounding box center [581, 378] width 48 height 21
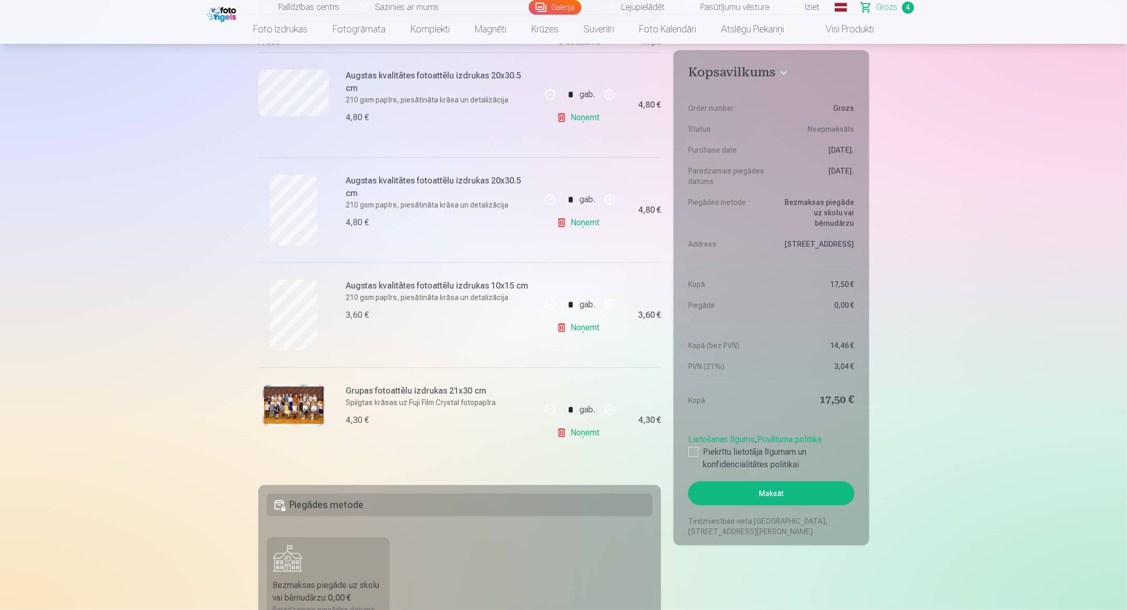
scroll to position [211, 0]
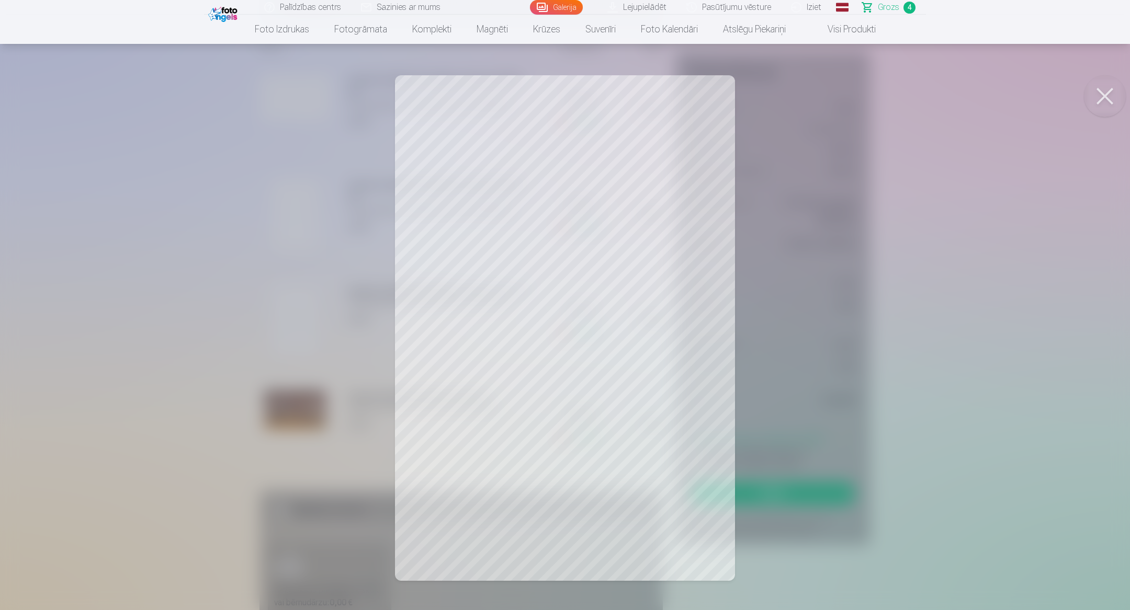
click at [750, 90] on button at bounding box center [1105, 96] width 42 height 42
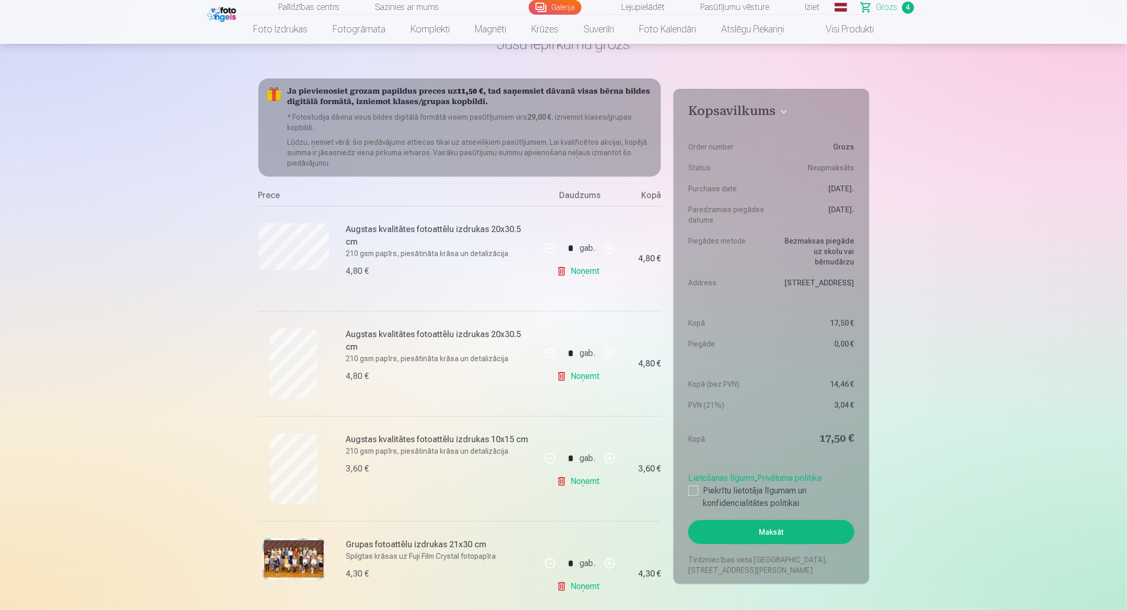
scroll to position [60, 0]
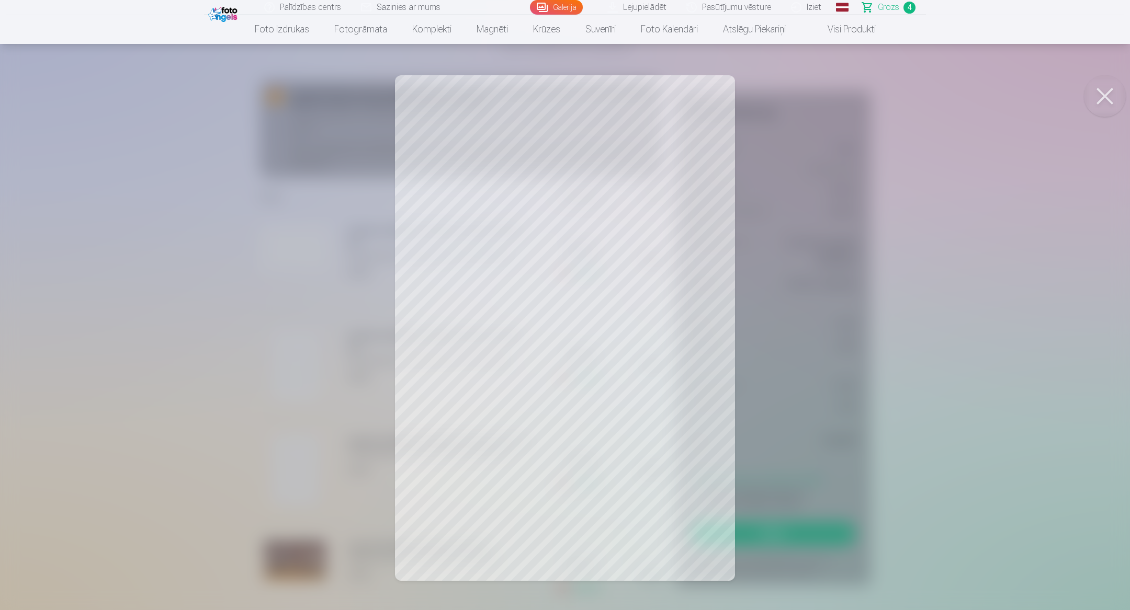
click at [292, 406] on div at bounding box center [565, 305] width 1130 height 610
click at [750, 99] on button at bounding box center [1105, 96] width 42 height 42
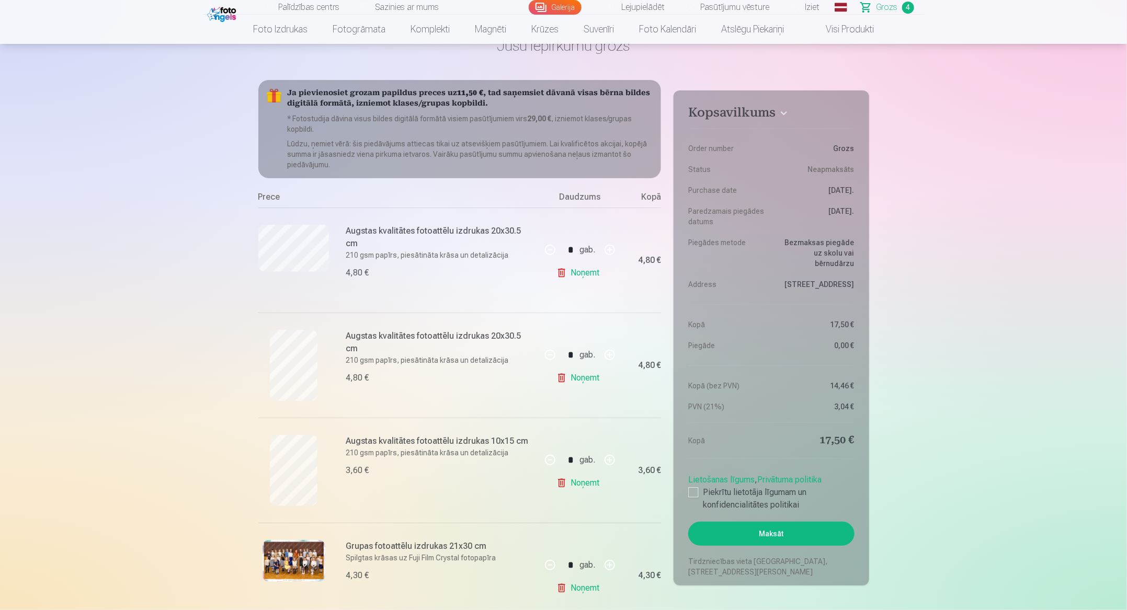
scroll to position [0, 0]
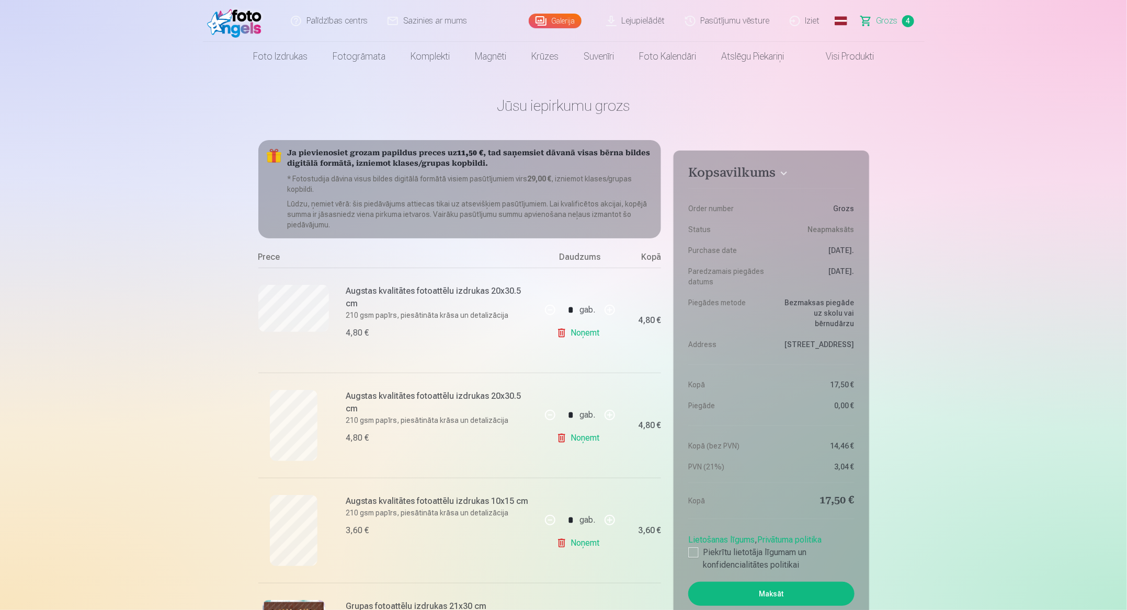
click at [563, 19] on link "Galerija" at bounding box center [555, 21] width 53 height 15
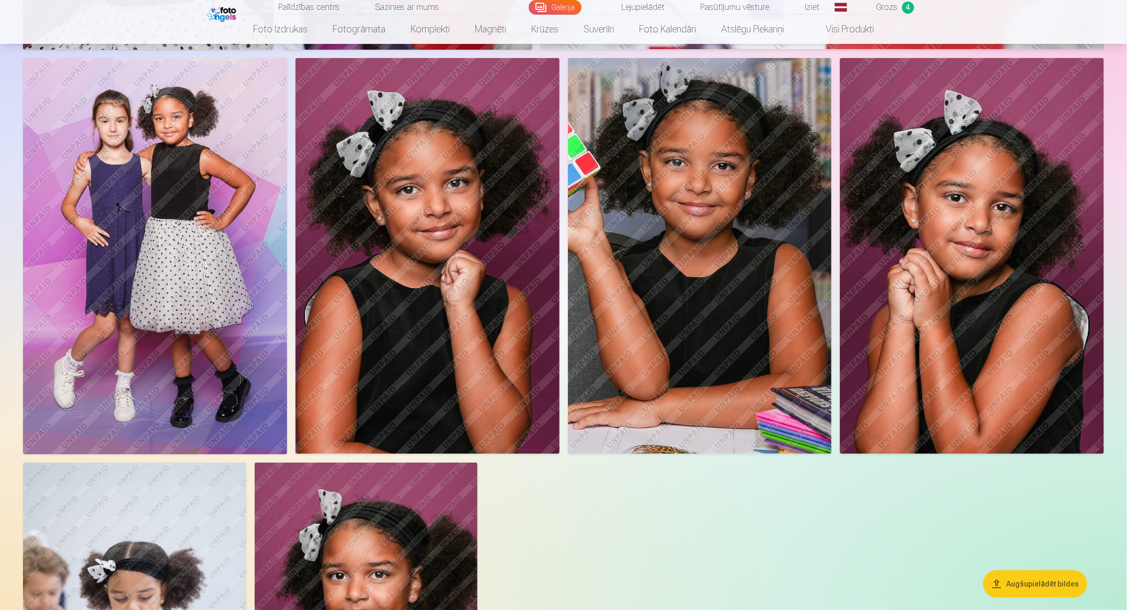
scroll to position [2078, 0]
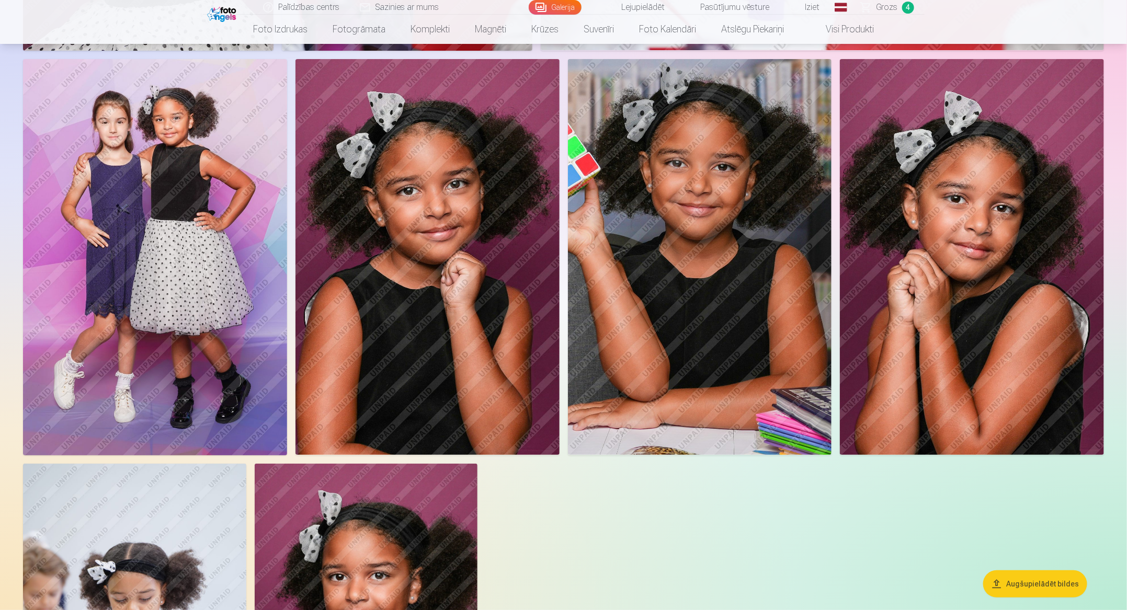
click at [223, 300] on img at bounding box center [155, 257] width 264 height 397
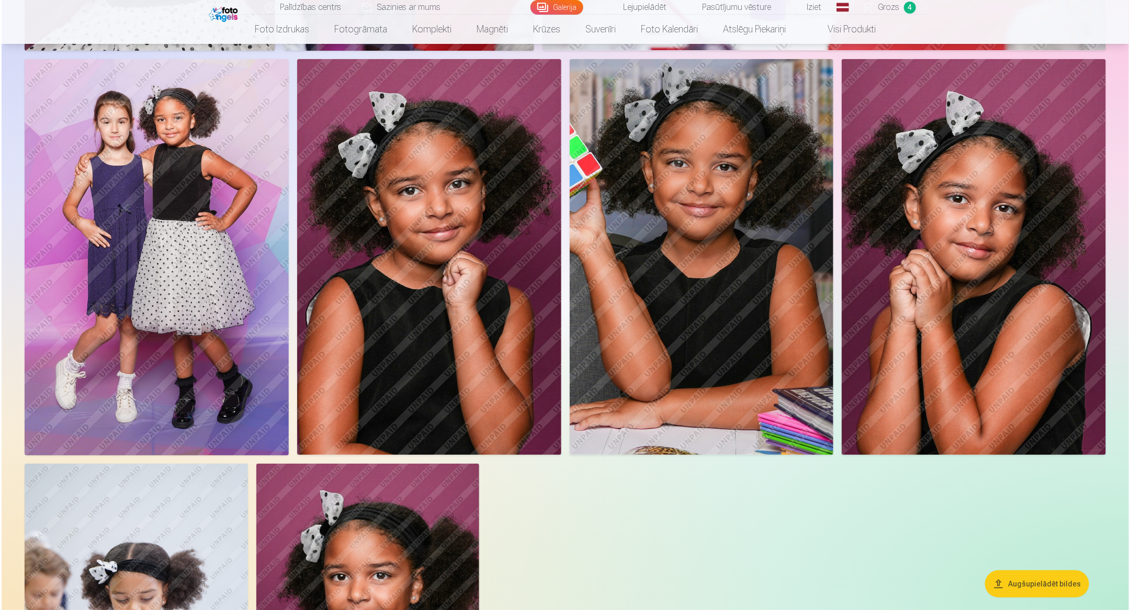
scroll to position [2082, 0]
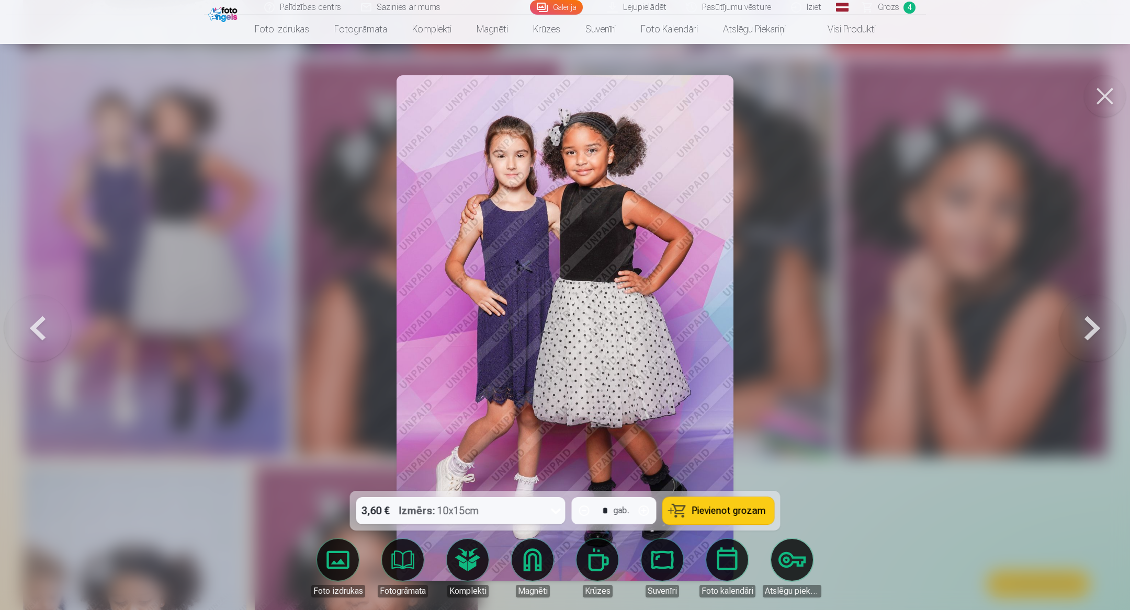
click at [563, 406] on icon at bounding box center [556, 511] width 17 height 17
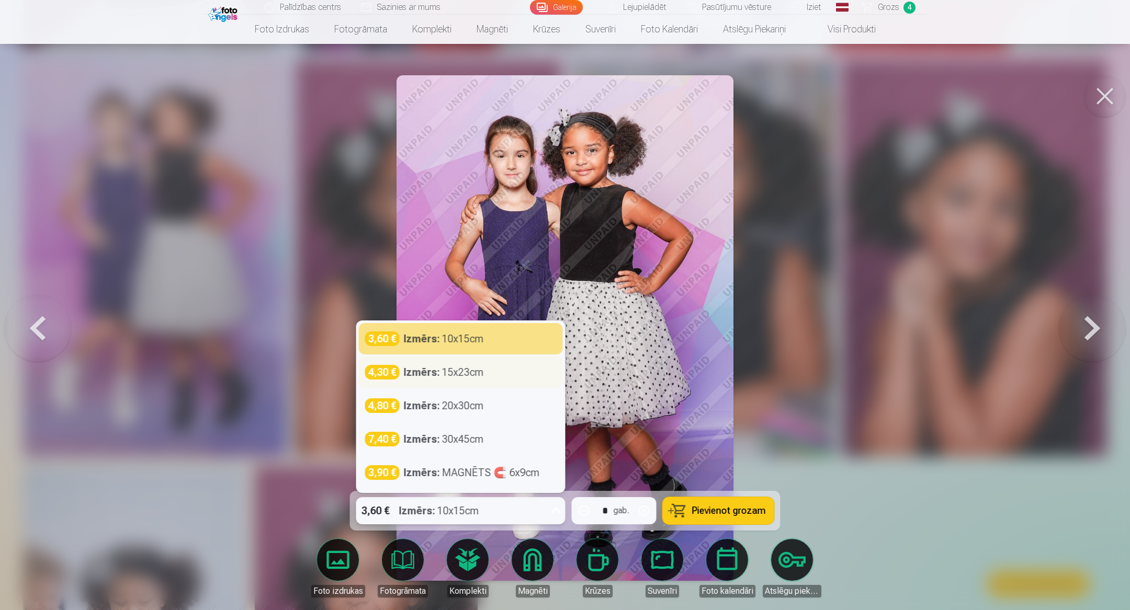
click at [487, 375] on div "4,30 € Izmērs : 15x23cm" at bounding box center [460, 372] width 191 height 15
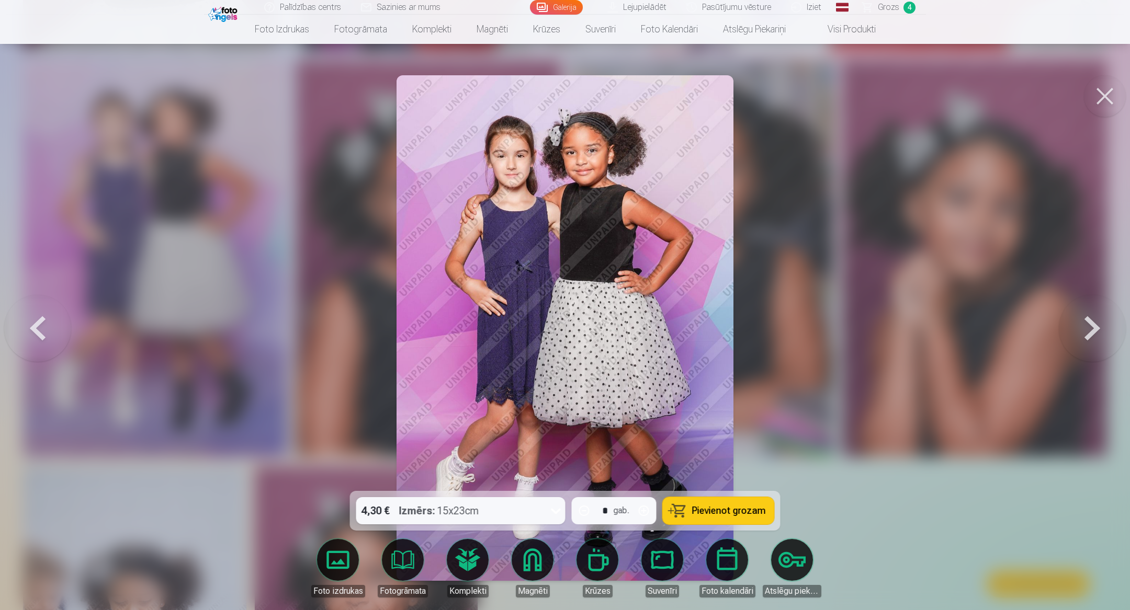
click at [717, 406] on span "Pievienot grozam" at bounding box center [729, 510] width 74 height 9
click at [569, 8] on link "Galerija" at bounding box center [556, 7] width 53 height 15
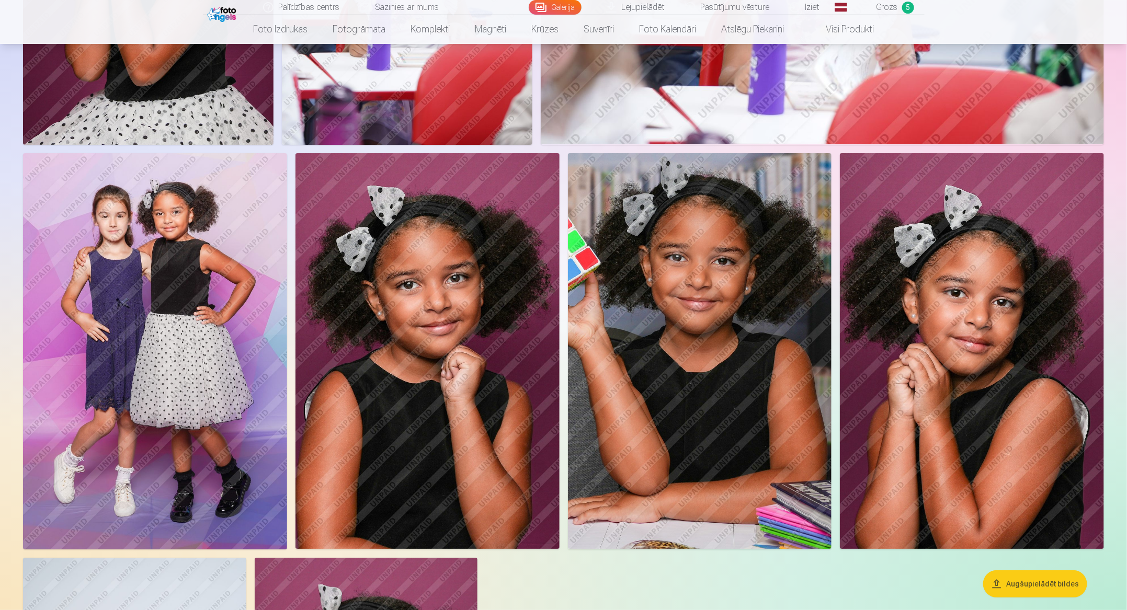
scroll to position [1990, 0]
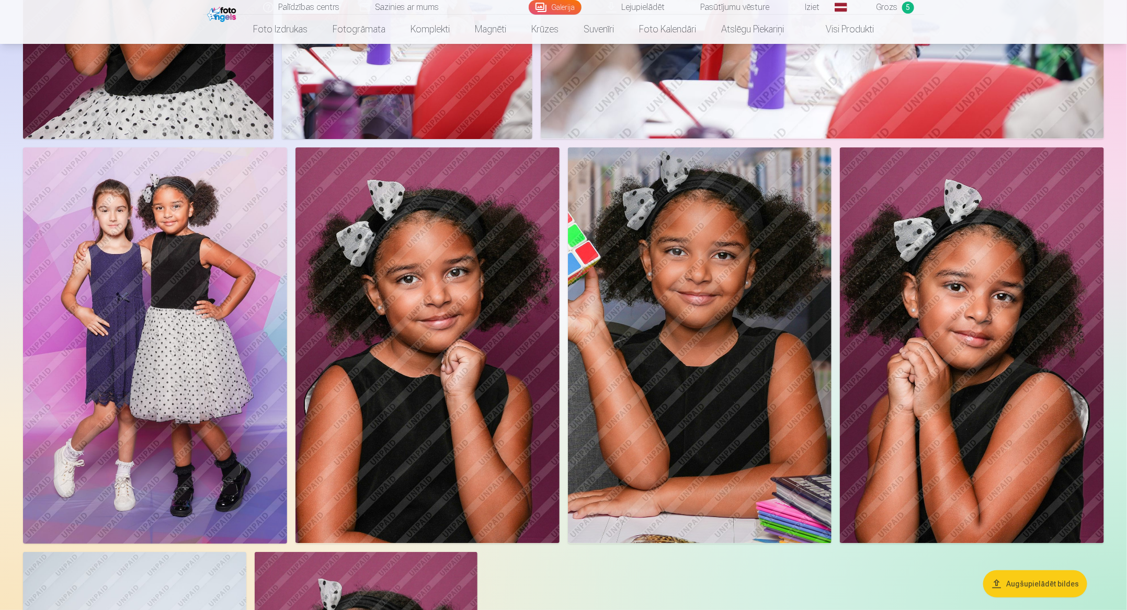
click at [745, 322] on img at bounding box center [700, 346] width 264 height 396
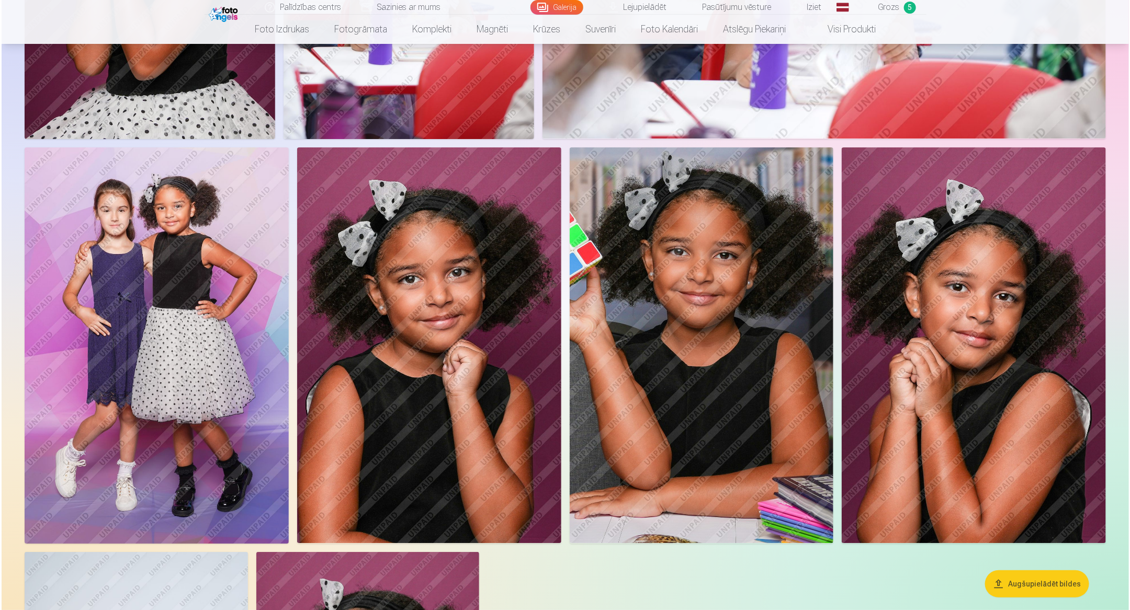
scroll to position [1993, 0]
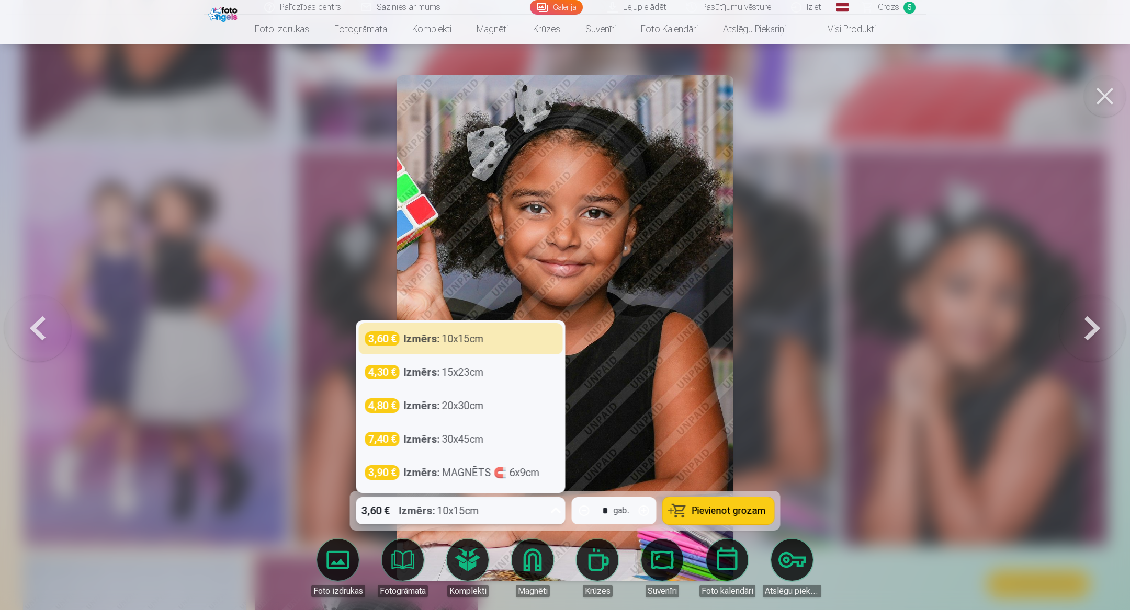
click at [552, 406] on icon at bounding box center [556, 511] width 17 height 17
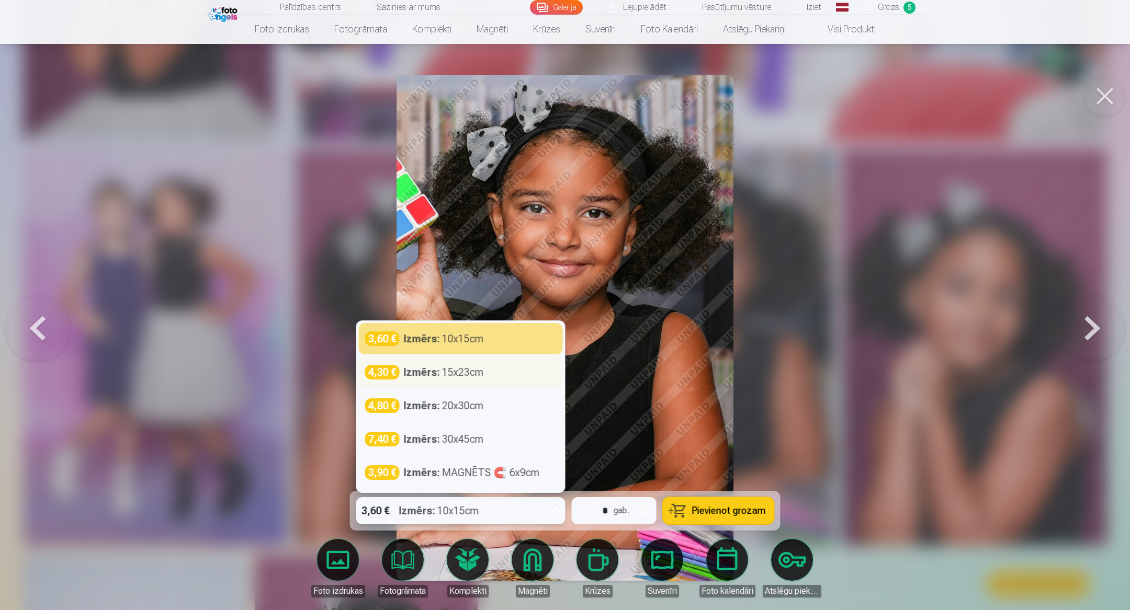
click at [501, 376] on div "4,30 € Izmērs : 15x23cm" at bounding box center [460, 372] width 191 height 15
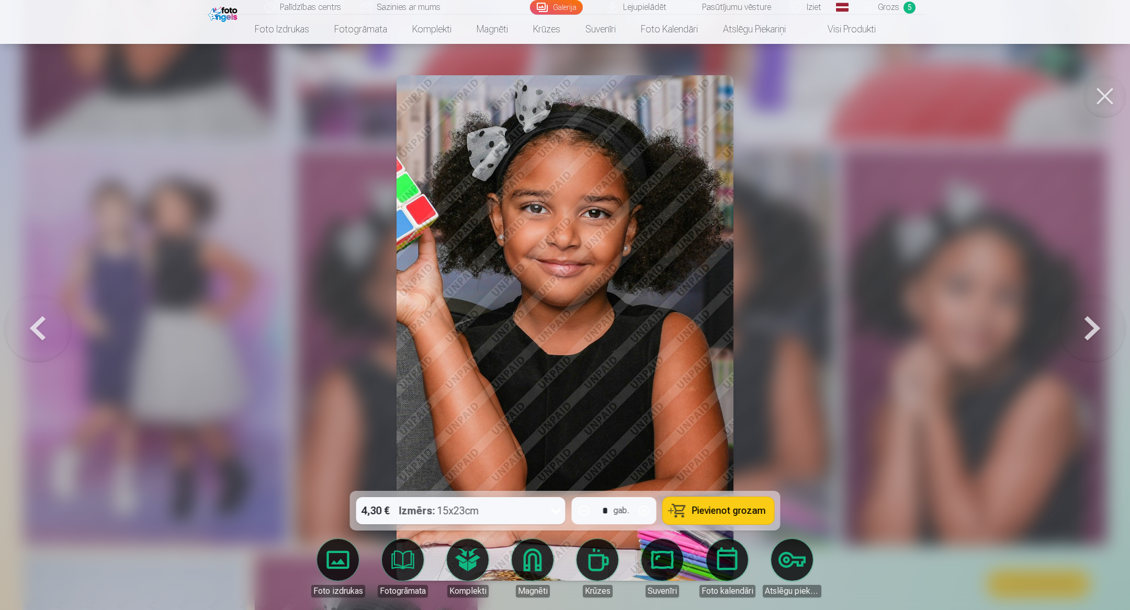
click at [719, 406] on span "Pievienot grozam" at bounding box center [729, 510] width 74 height 9
click at [750, 5] on span "Grozs" at bounding box center [888, 7] width 21 height 13
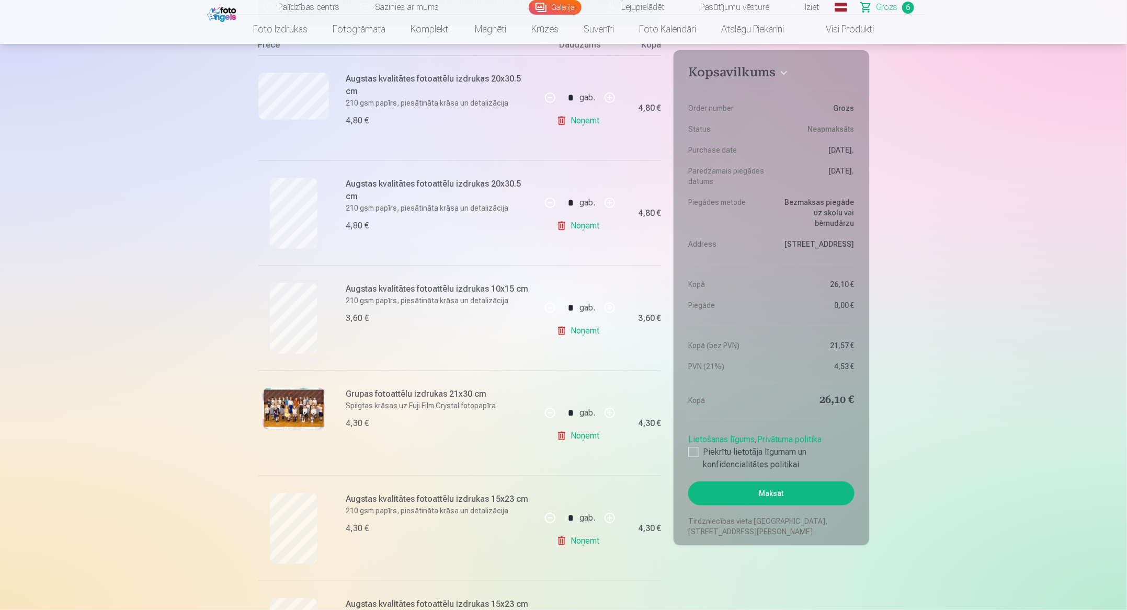
scroll to position [216, 0]
click at [595, 326] on link "Noņemt" at bounding box center [581, 328] width 48 height 21
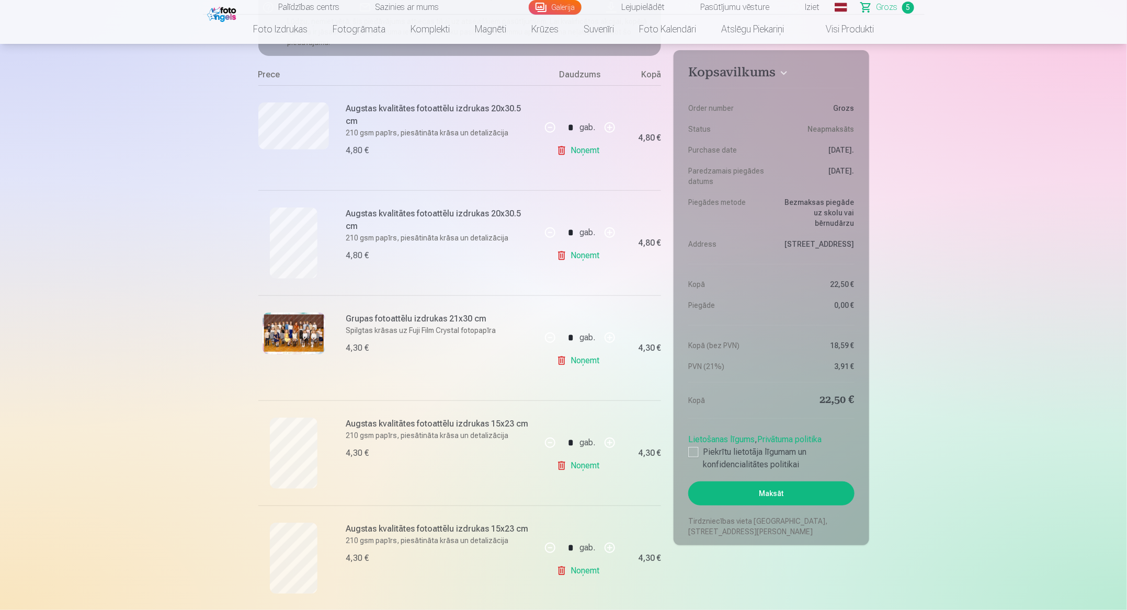
scroll to position [181, 0]
click at [555, 7] on link "Galerija" at bounding box center [555, 7] width 53 height 15
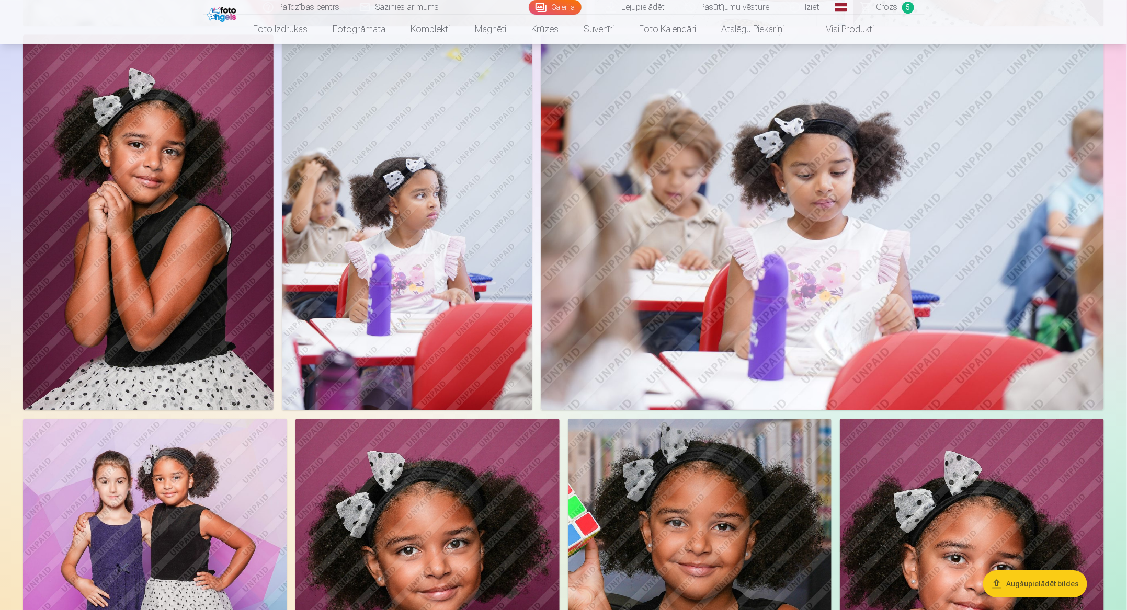
scroll to position [1705, 0]
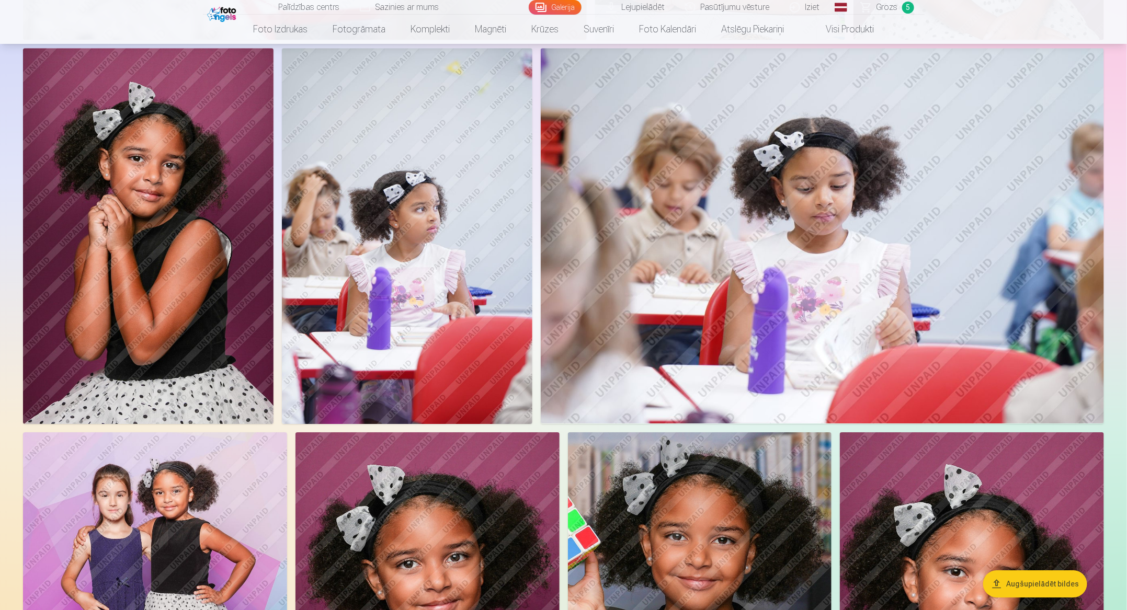
click at [750, 11] on span "Grozs" at bounding box center [887, 7] width 21 height 13
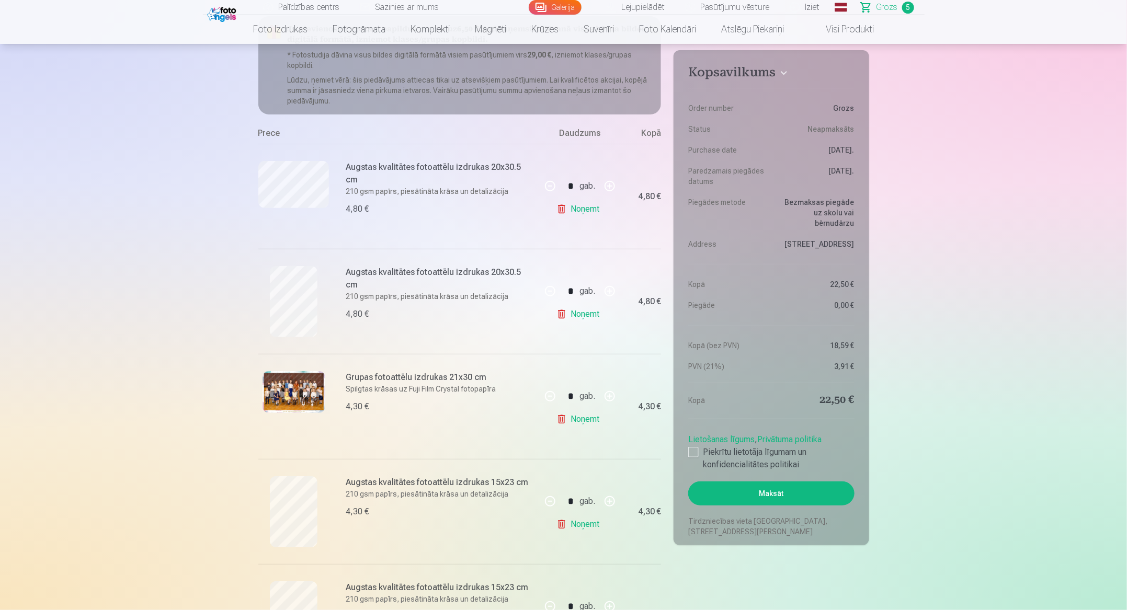
scroll to position [107, 0]
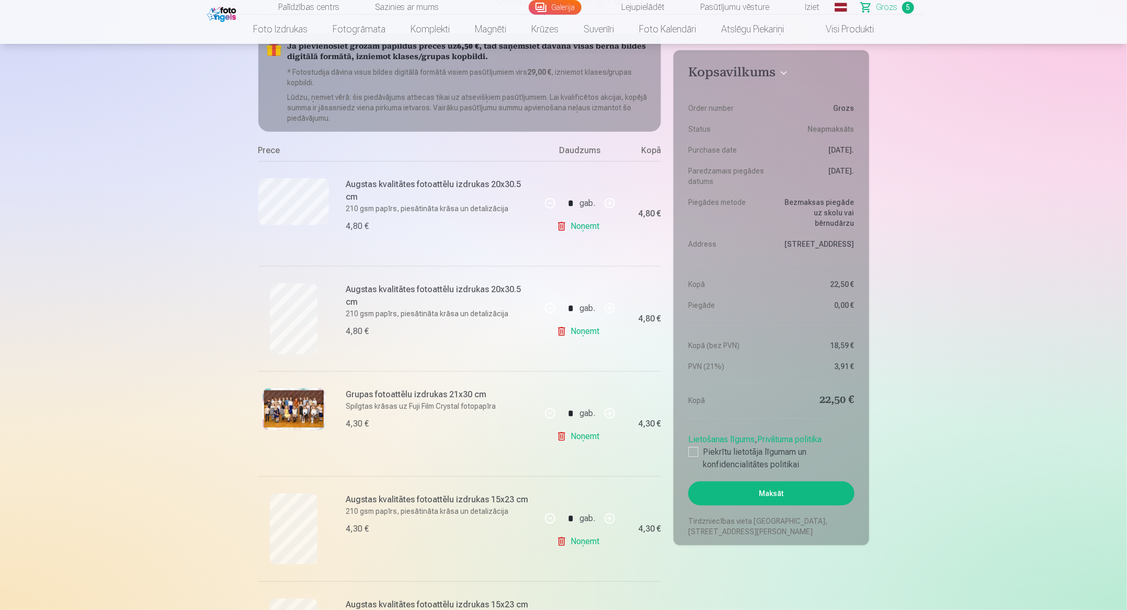
click at [564, 3] on link "Galerija" at bounding box center [555, 7] width 53 height 15
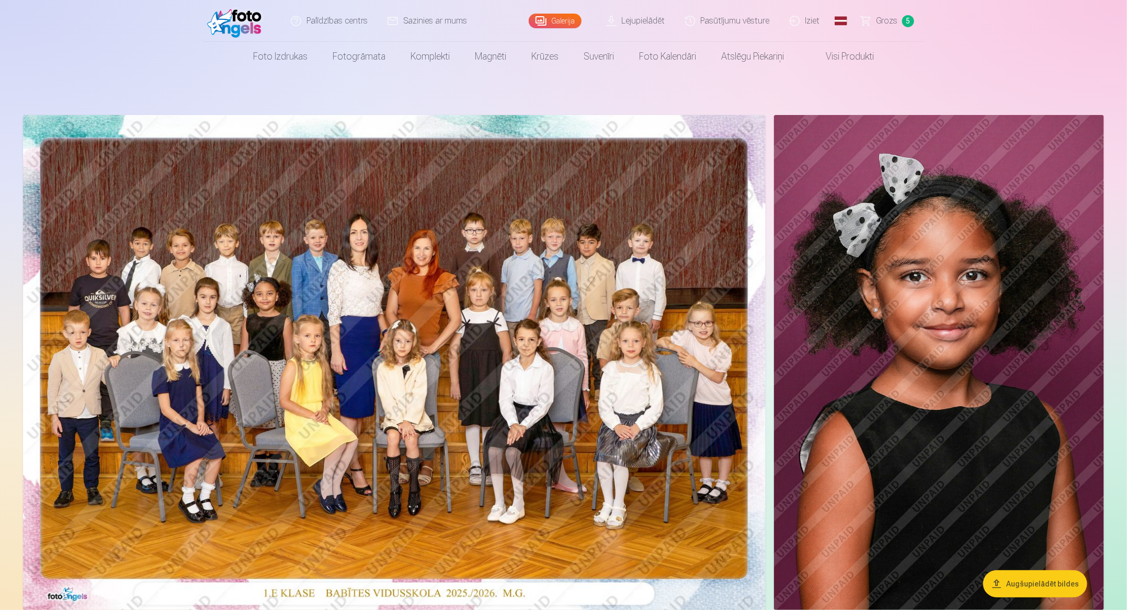
click at [750, 24] on span "Grozs" at bounding box center [887, 21] width 21 height 13
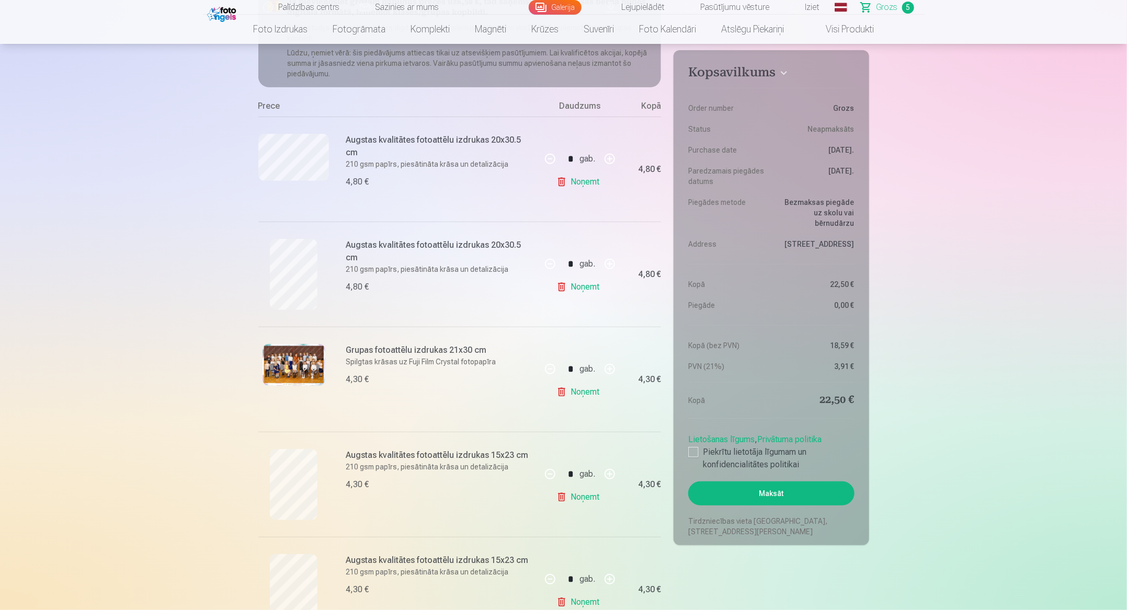
scroll to position [153, 0]
click at [691, 406] on div at bounding box center [693, 452] width 10 height 10
click at [750, 406] on button "Maksāt" at bounding box center [771, 494] width 166 height 24
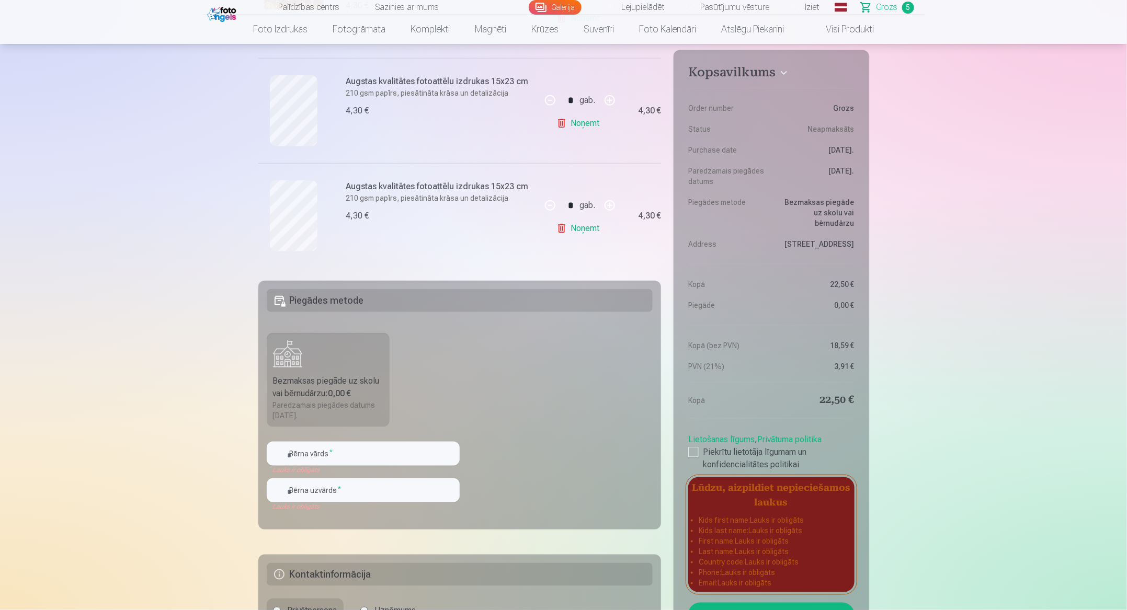
scroll to position [527, 0]
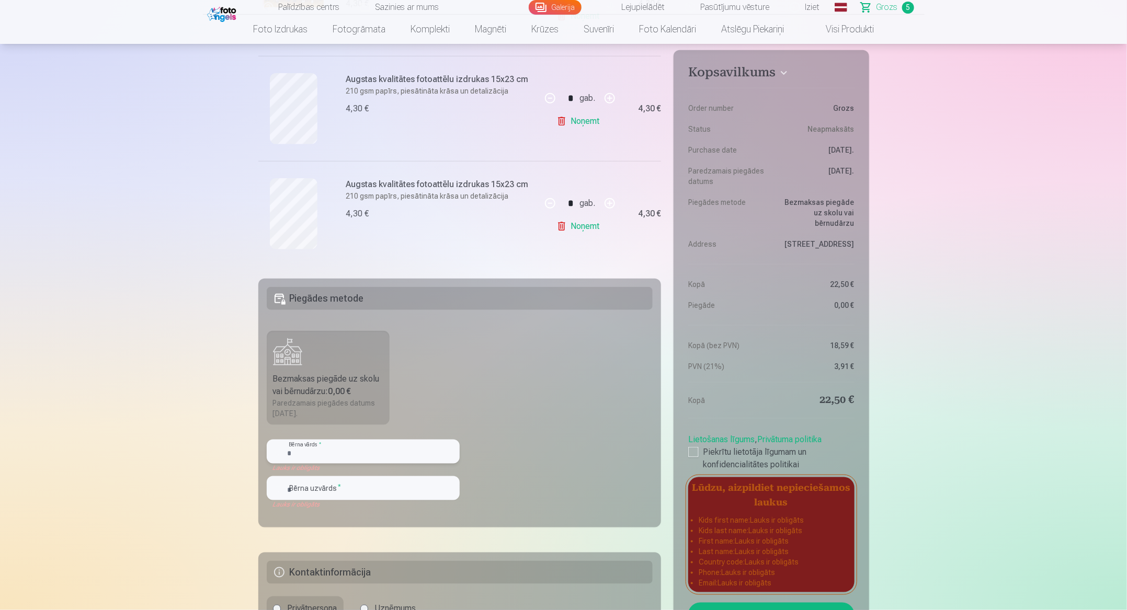
click at [337, 406] on input "text" at bounding box center [363, 452] width 193 height 24
type input "*****"
click at [332, 406] on div "Lauks ir obligāts" at bounding box center [363, 505] width 193 height 8
click at [333, 406] on input "text" at bounding box center [363, 489] width 193 height 24
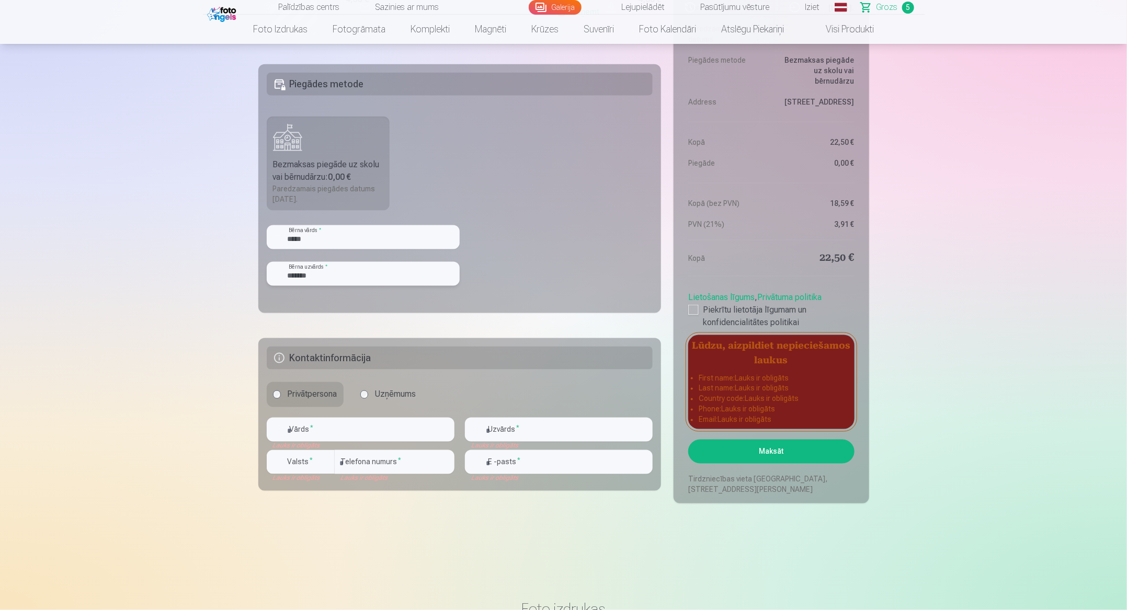
scroll to position [780, 0]
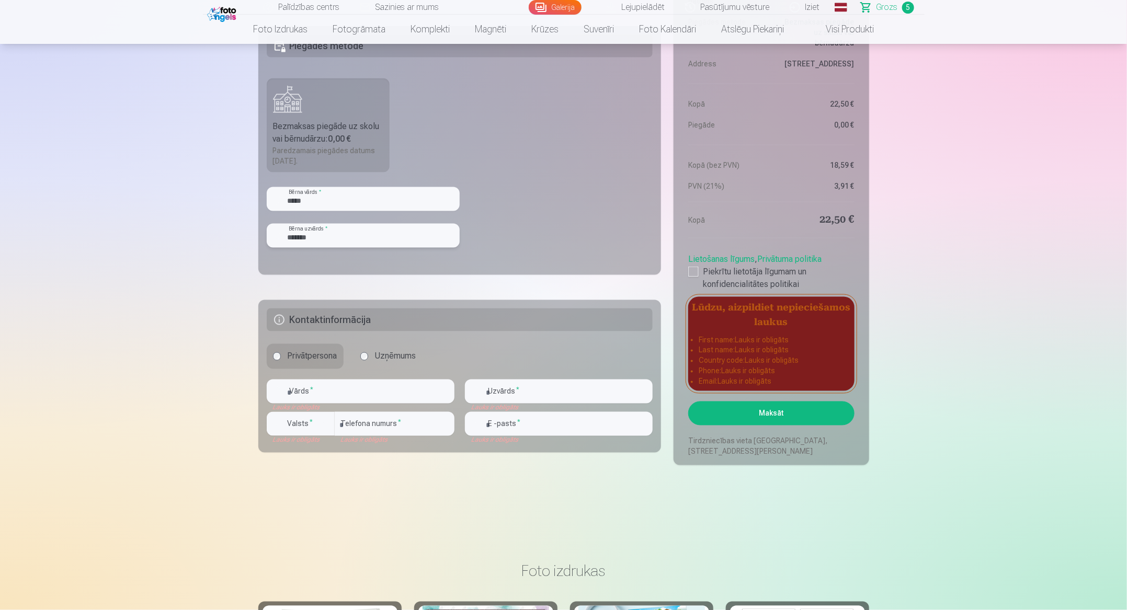
type input "*******"
click at [348, 391] on input "text" at bounding box center [361, 392] width 188 height 24
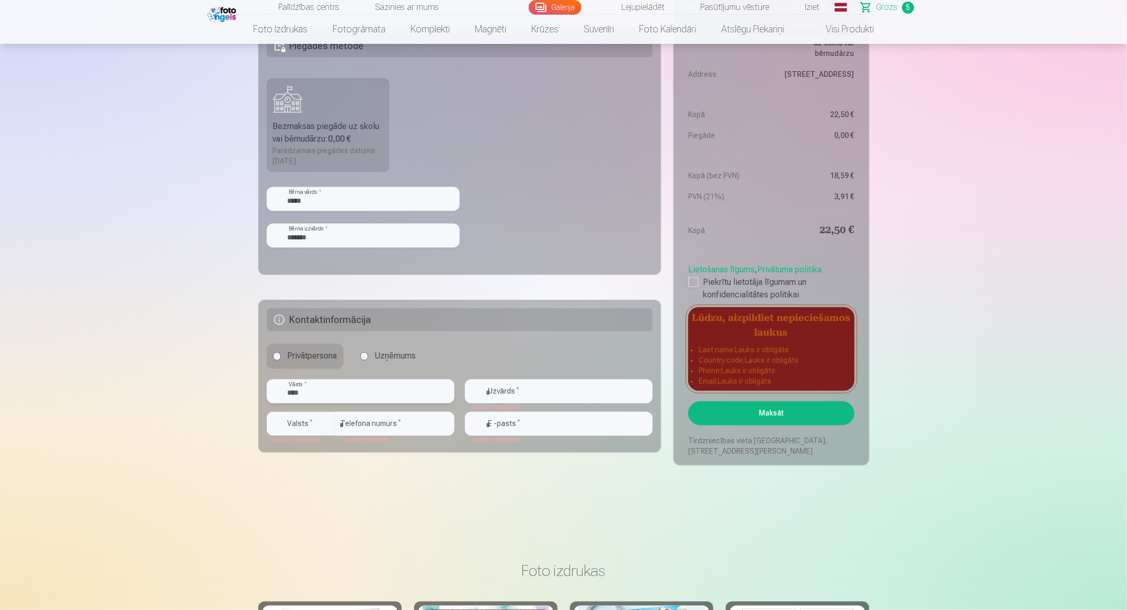
type input "****"
click at [511, 395] on input "text" at bounding box center [559, 392] width 188 height 24
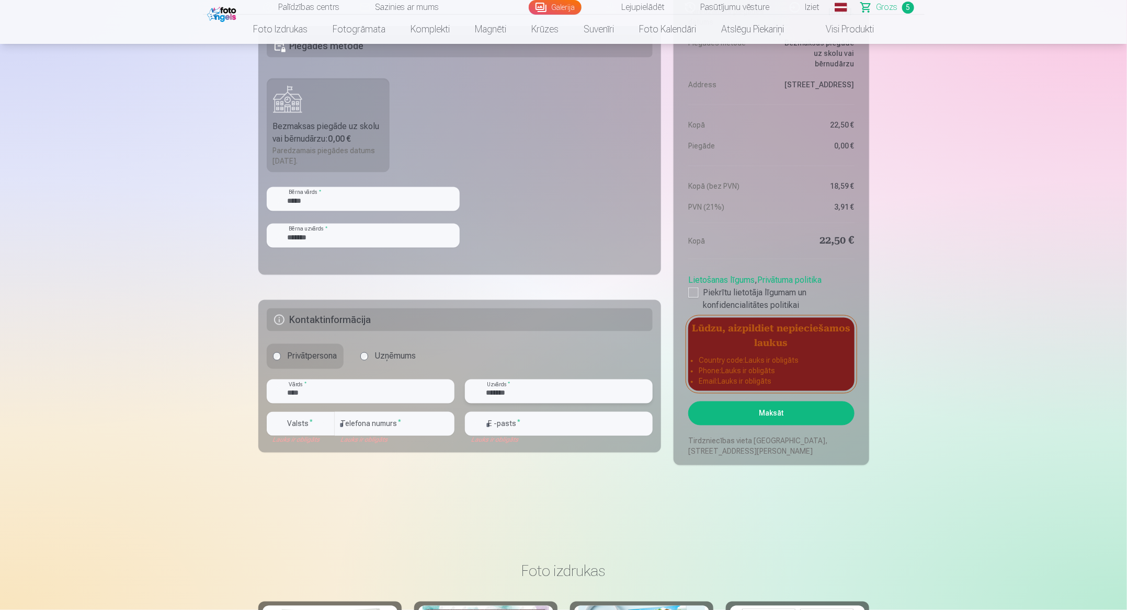
type input "*******"
click at [323, 406] on div "button" at bounding box center [326, 424] width 13 height 13
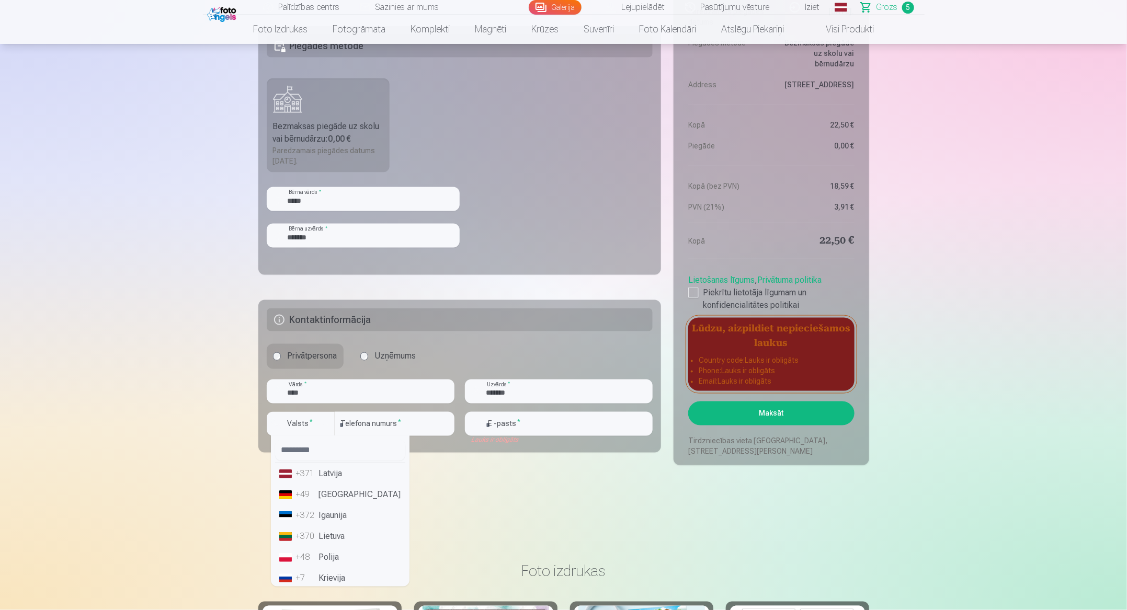
click at [340, 406] on li "+371 Latvija" at bounding box center [340, 474] width 130 height 21
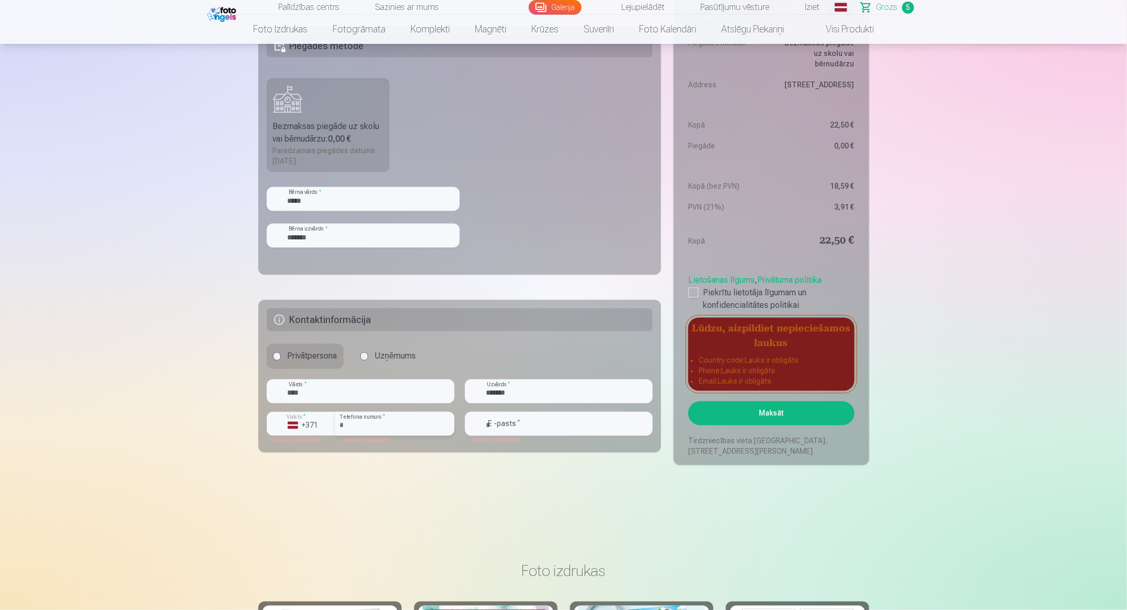
click at [373, 406] on input "number" at bounding box center [395, 424] width 120 height 24
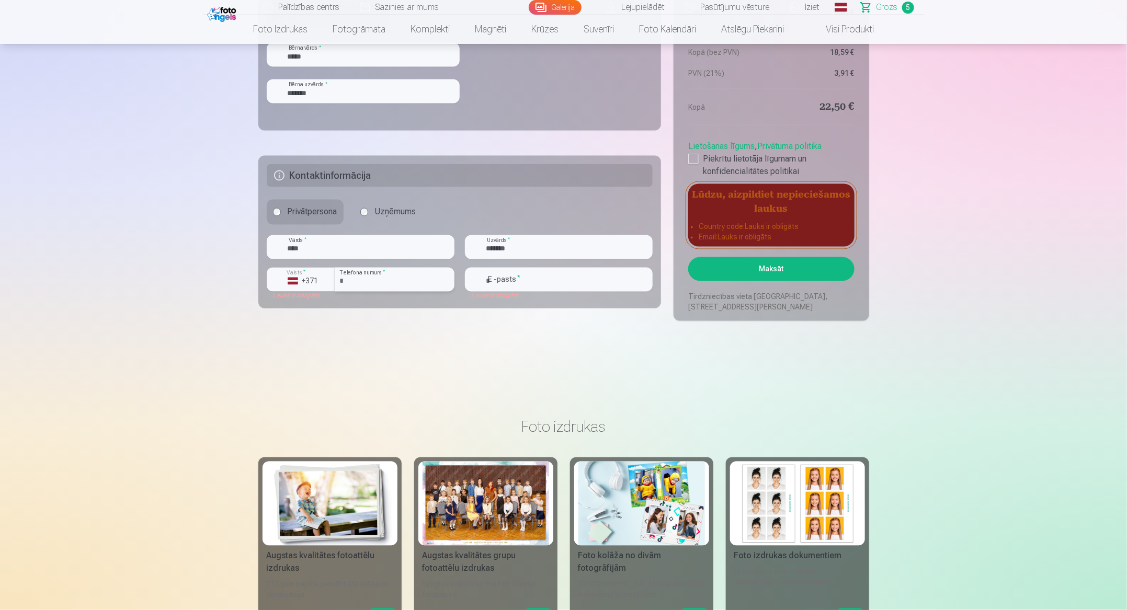
scroll to position [921, 0]
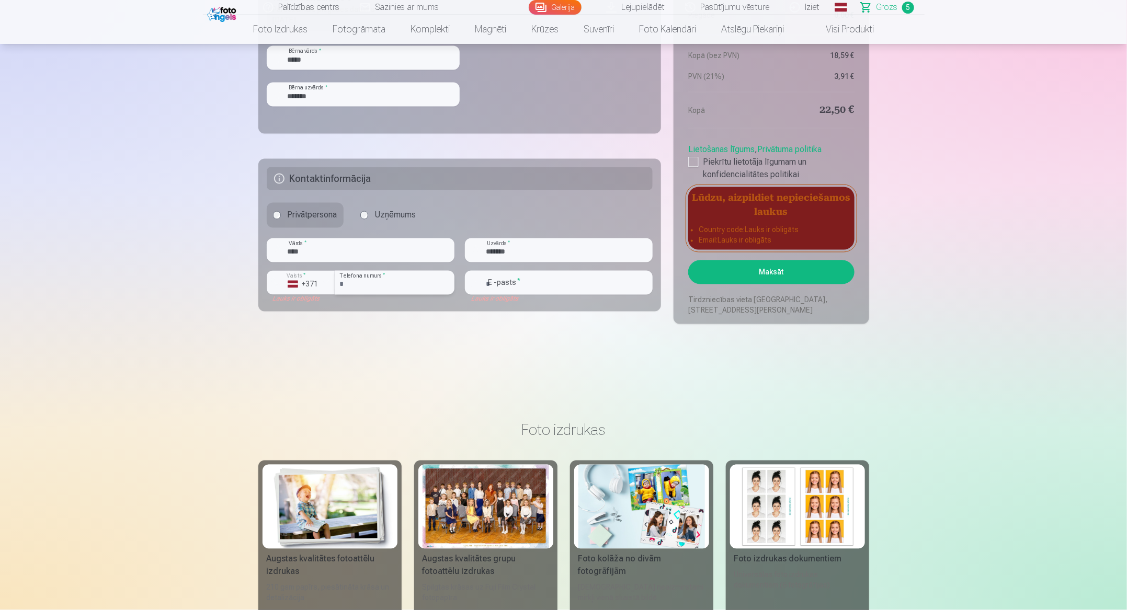
type input "********"
click at [521, 282] on input "email" at bounding box center [559, 283] width 188 height 24
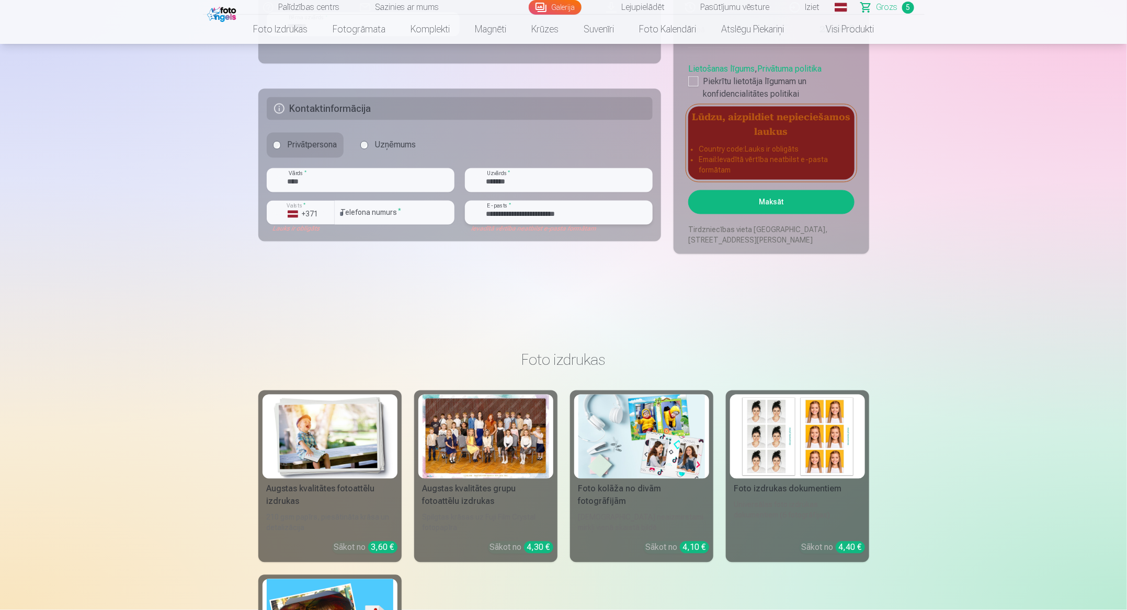
scroll to position [989, 0]
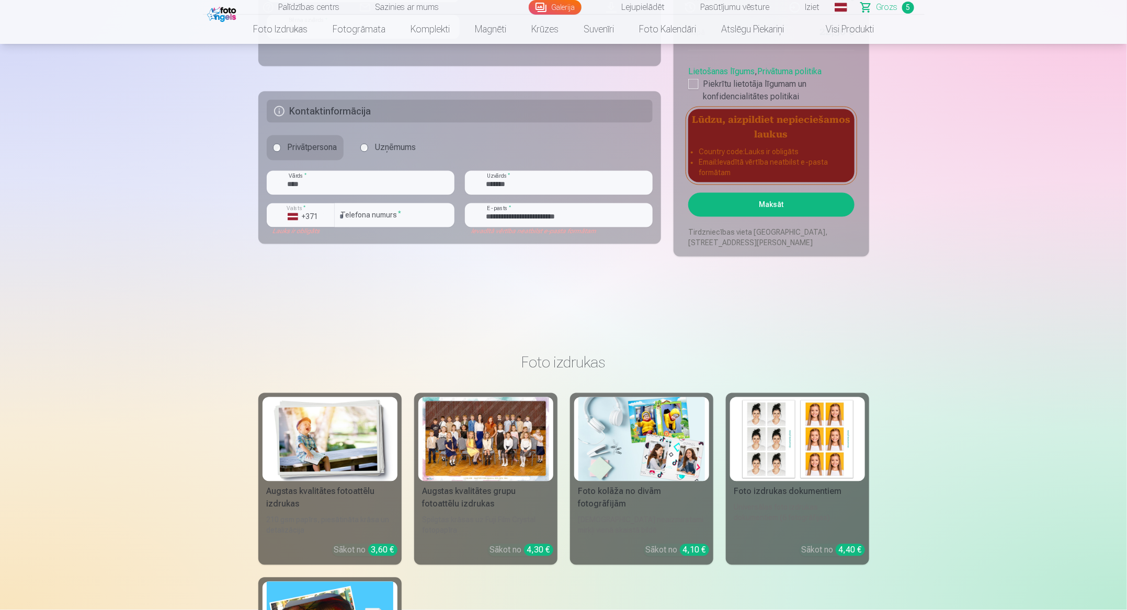
click at [750, 205] on button "Maksāt" at bounding box center [771, 205] width 166 height 24
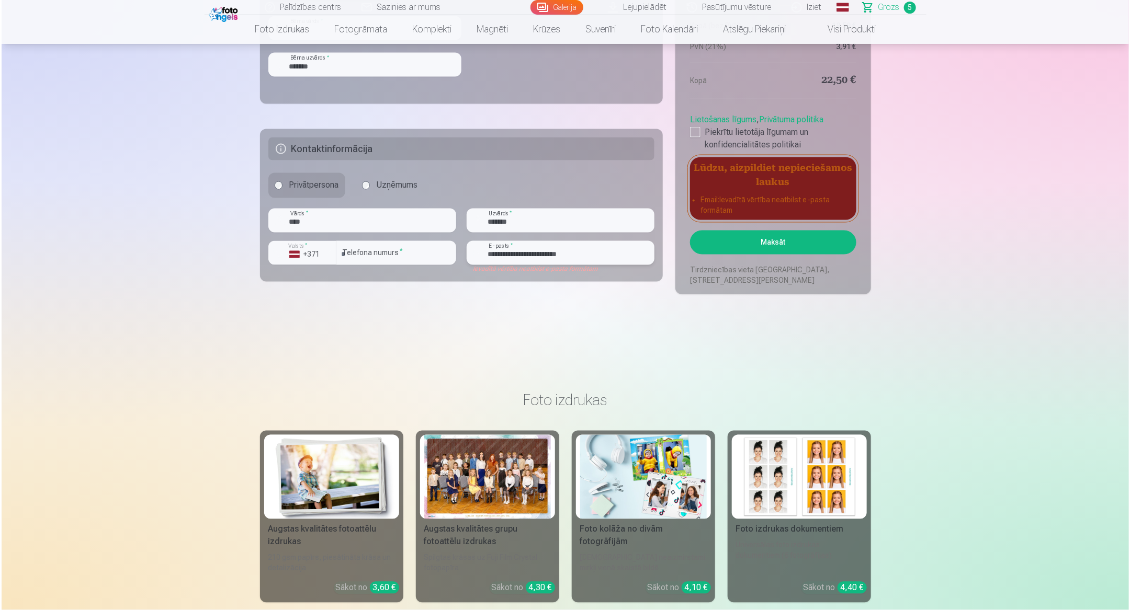
scroll to position [948, 0]
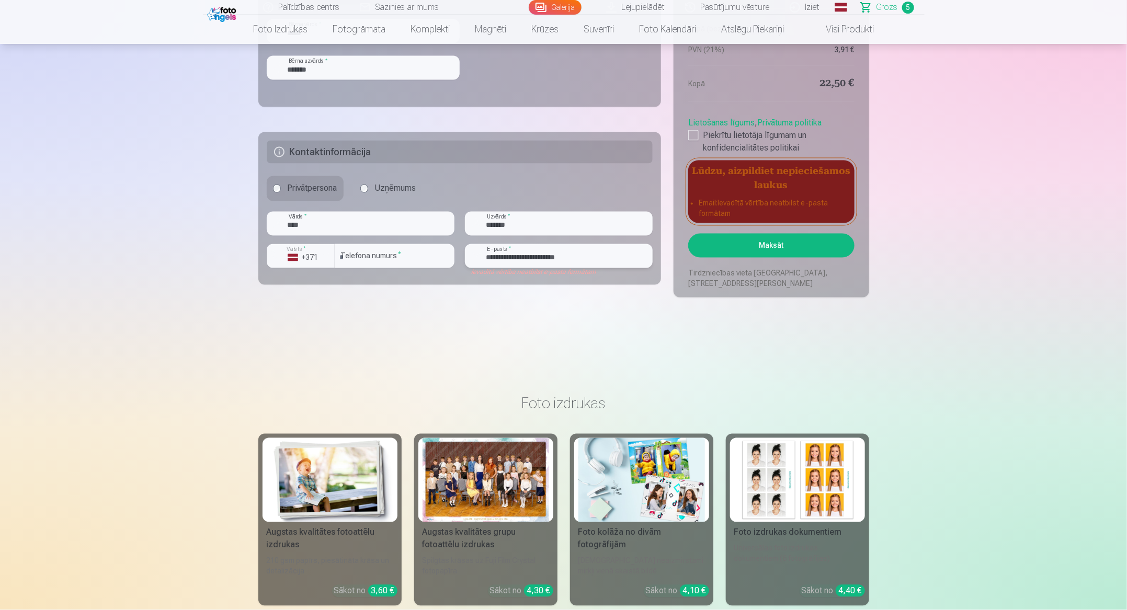
click at [633, 252] on input "**********" at bounding box center [559, 256] width 188 height 24
type input "*"
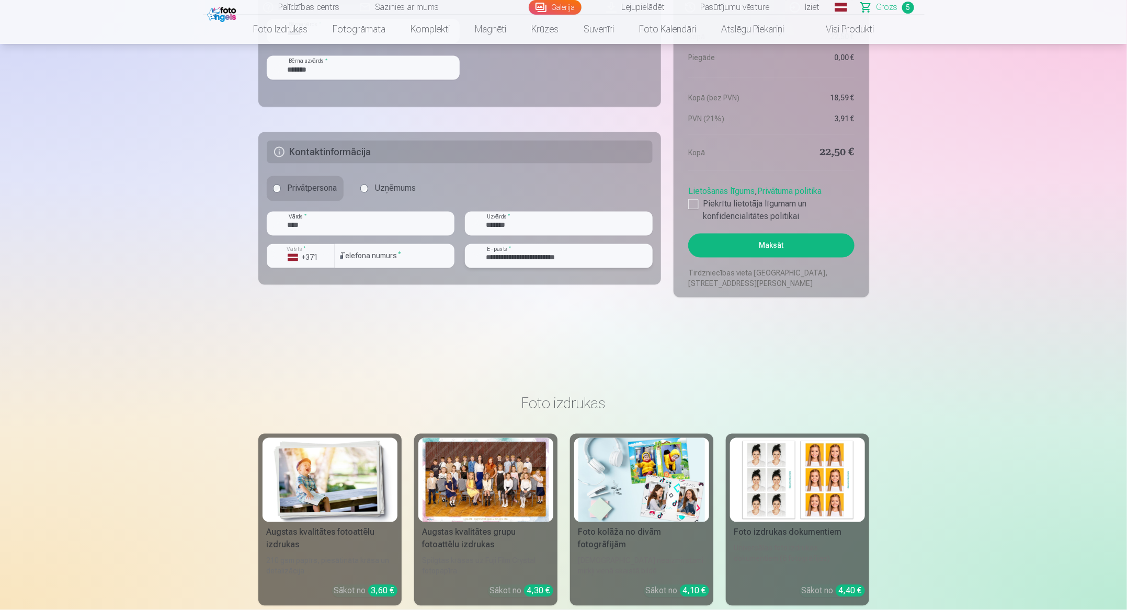
type input "**********"
click at [750, 248] on button "Maksāt" at bounding box center [771, 246] width 166 height 24
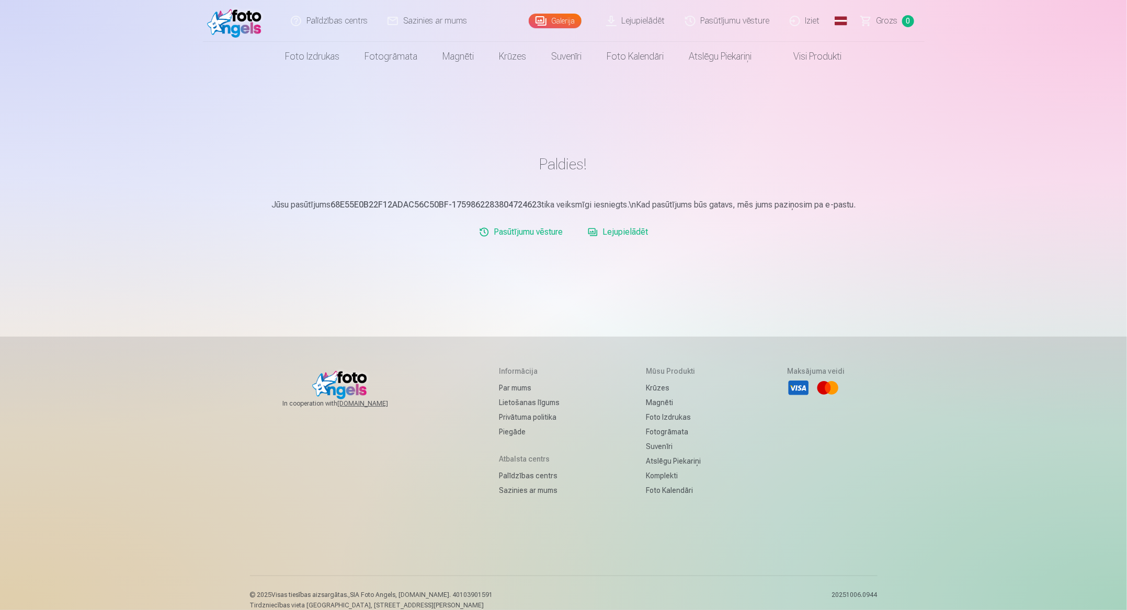
click at [632, 231] on link "Lejupielādēt" at bounding box center [618, 232] width 69 height 21
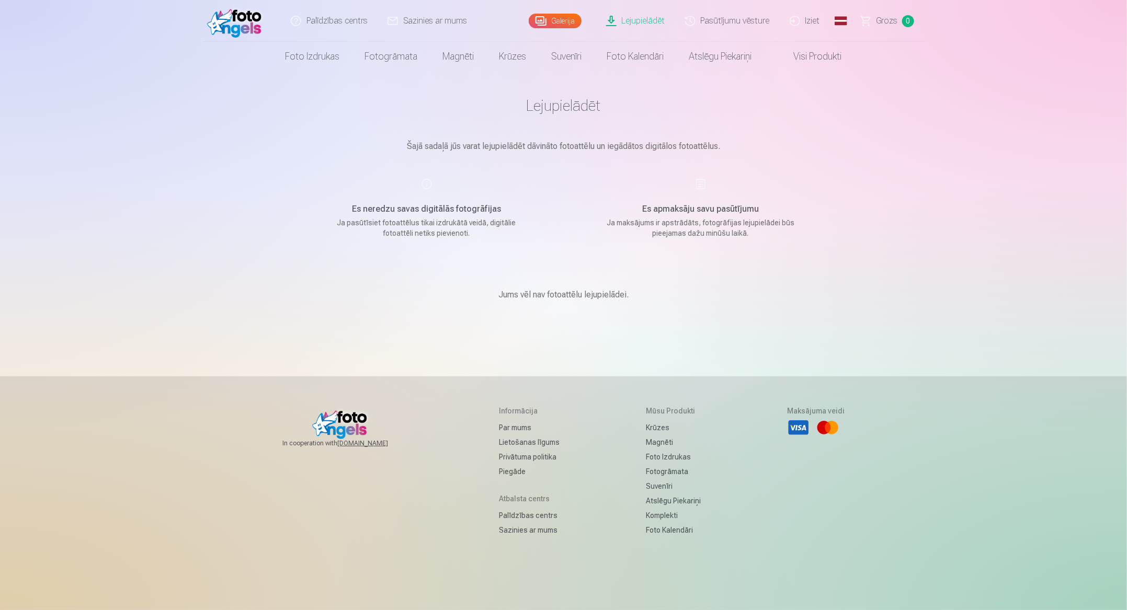
click at [705, 186] on div "Es apmaksāju savu pasūtījumu Ja maksājums ir apstrādāts, fotogrāfijas lejupielā…" at bounding box center [700, 208] width 249 height 61
click at [573, 104] on h1 "Lejupielādēt" at bounding box center [563, 105] width 523 height 19
click at [565, 26] on link "Galerija" at bounding box center [555, 21] width 53 height 15
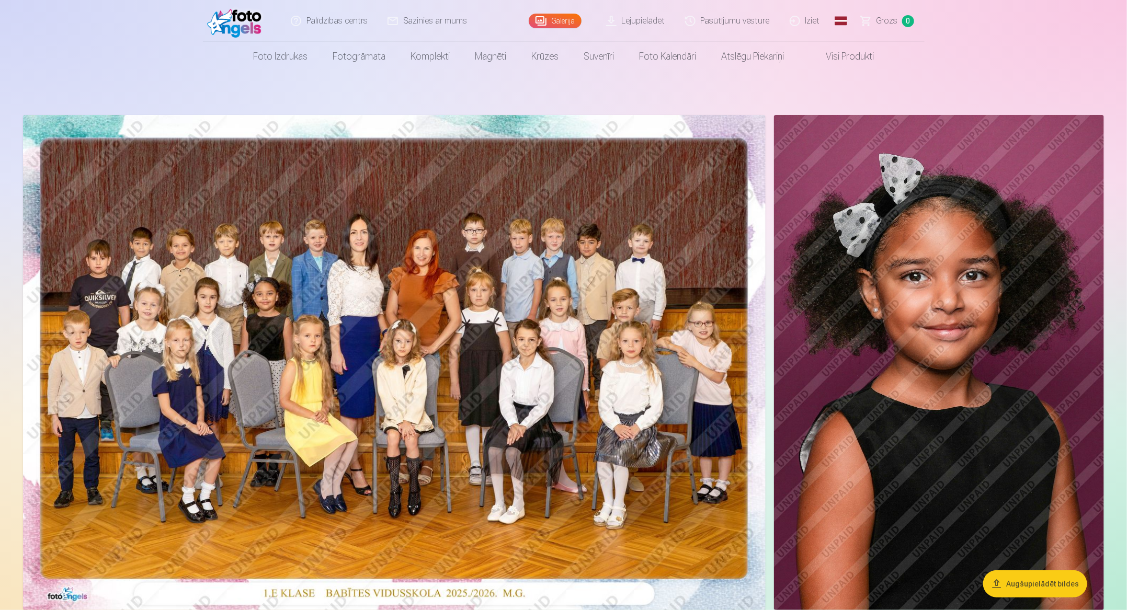
click at [631, 28] on link "Lejupielādēt" at bounding box center [636, 21] width 79 height 42
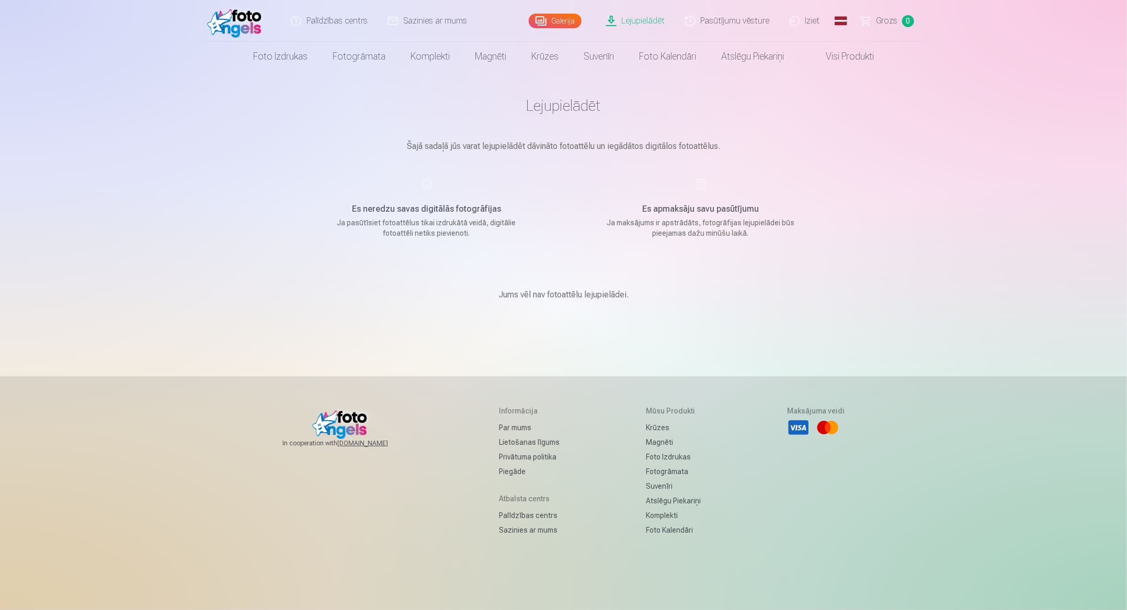
click at [731, 16] on link "Pasūtījumu vēsture" at bounding box center [728, 21] width 105 height 42
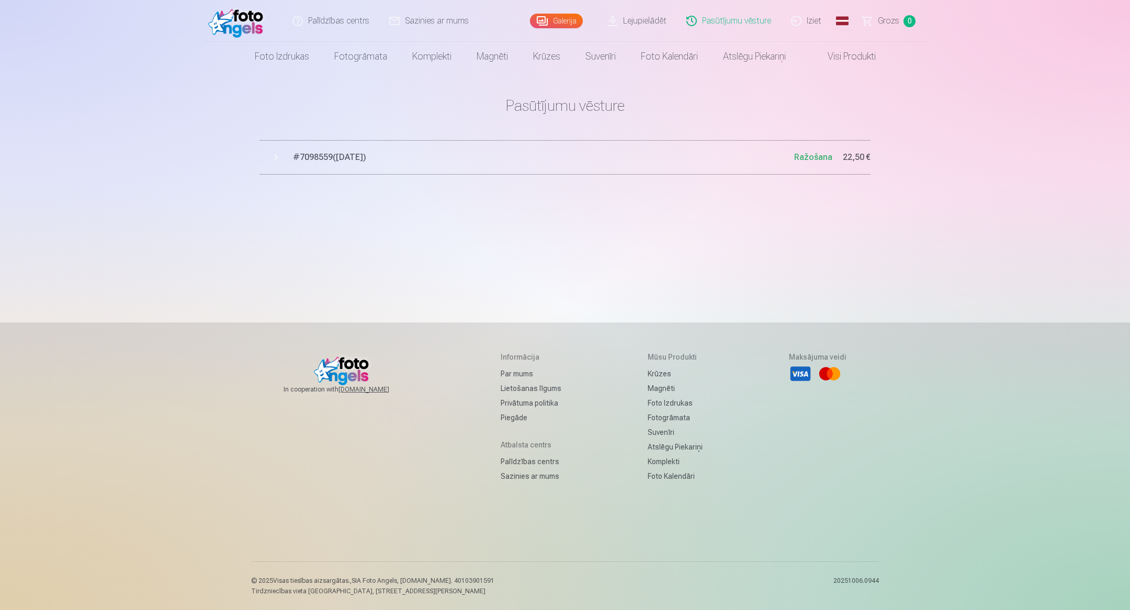
click at [352, 153] on span "# 7098559 ( 7.10.2025 )" at bounding box center [543, 157] width 501 height 13
